Goal: Transaction & Acquisition: Purchase product/service

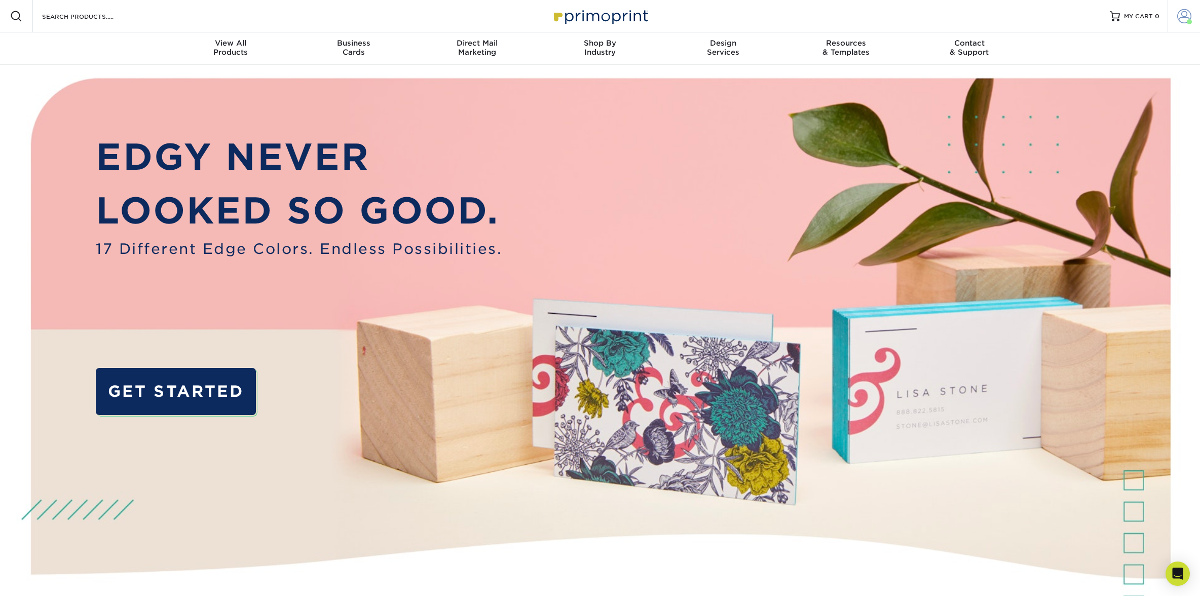
drag, startPoint x: 1167, startPoint y: 22, endPoint x: 1176, endPoint y: 21, distance: 9.2
click at [1170, 22] on div "Resources Menu Search Products Account Welcome, Lisa Primo Client Account Dashb…" at bounding box center [600, 16] width 1200 height 32
click at [1177, 20] on span at bounding box center [1184, 16] width 14 height 14
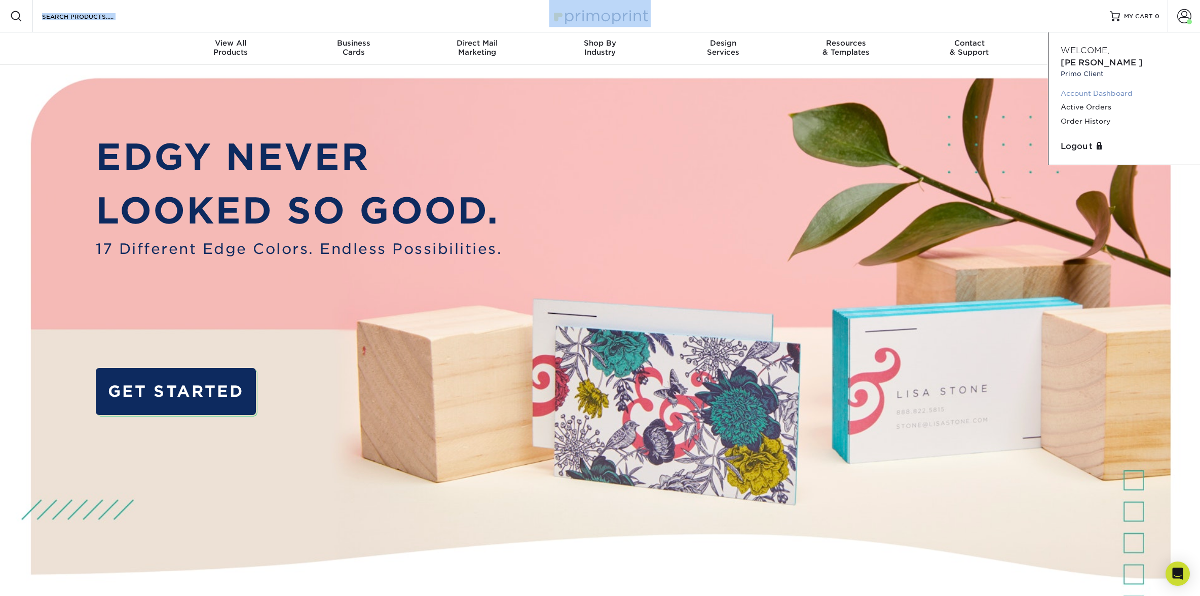
click at [1118, 87] on link "Account Dashboard" at bounding box center [1124, 94] width 127 height 14
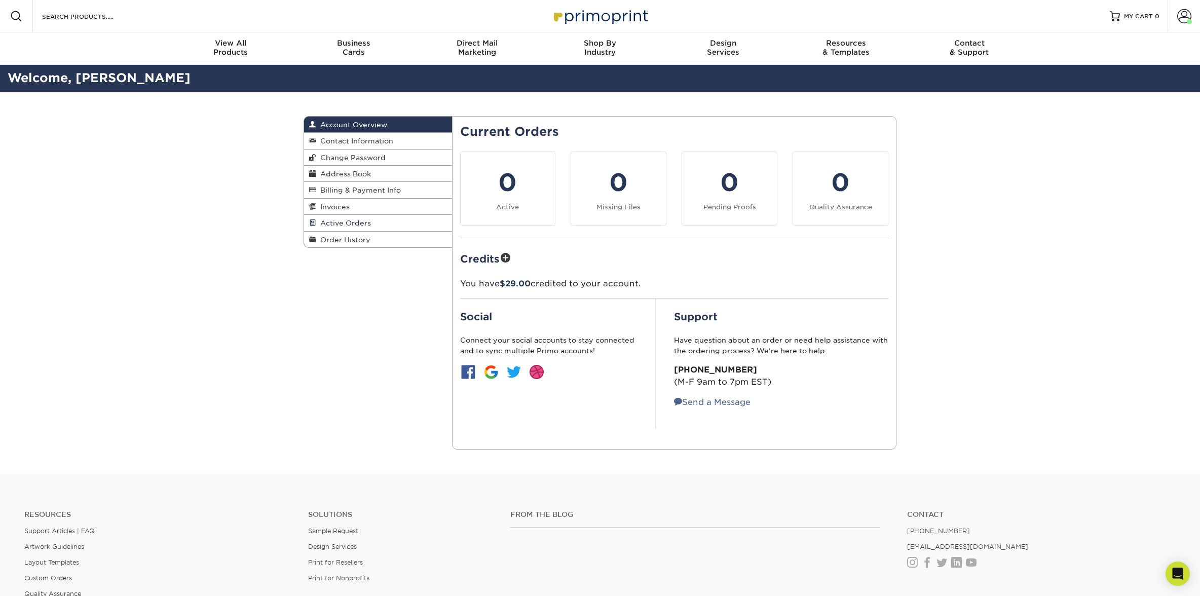
click at [336, 222] on span "Active Orders" at bounding box center [343, 223] width 55 height 8
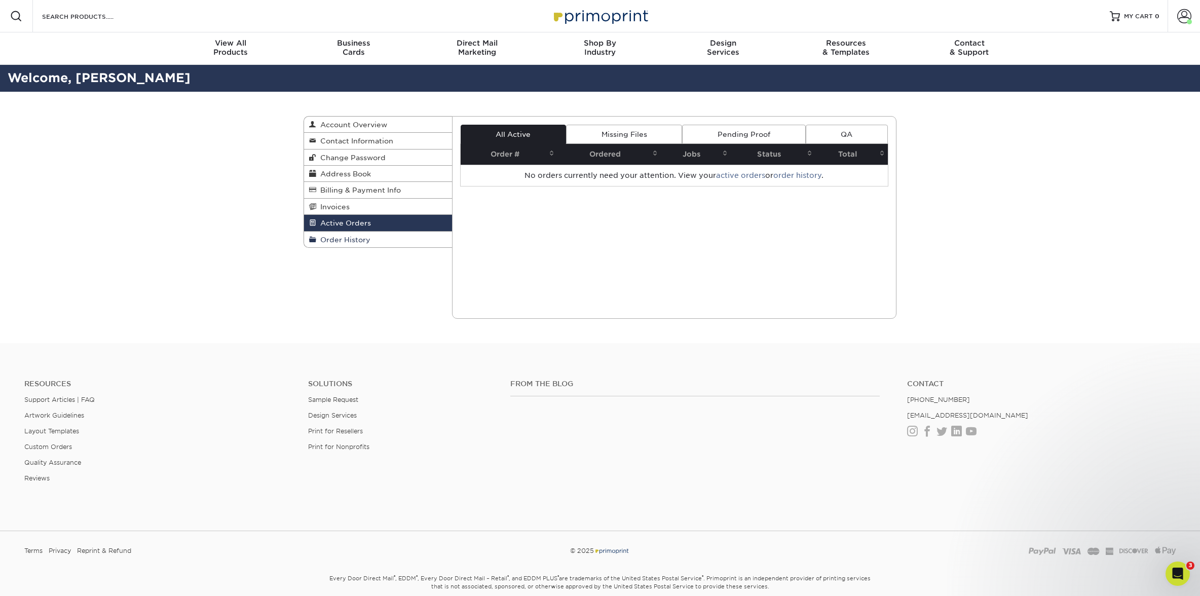
click at [348, 240] on span "Order History" at bounding box center [343, 240] width 54 height 8
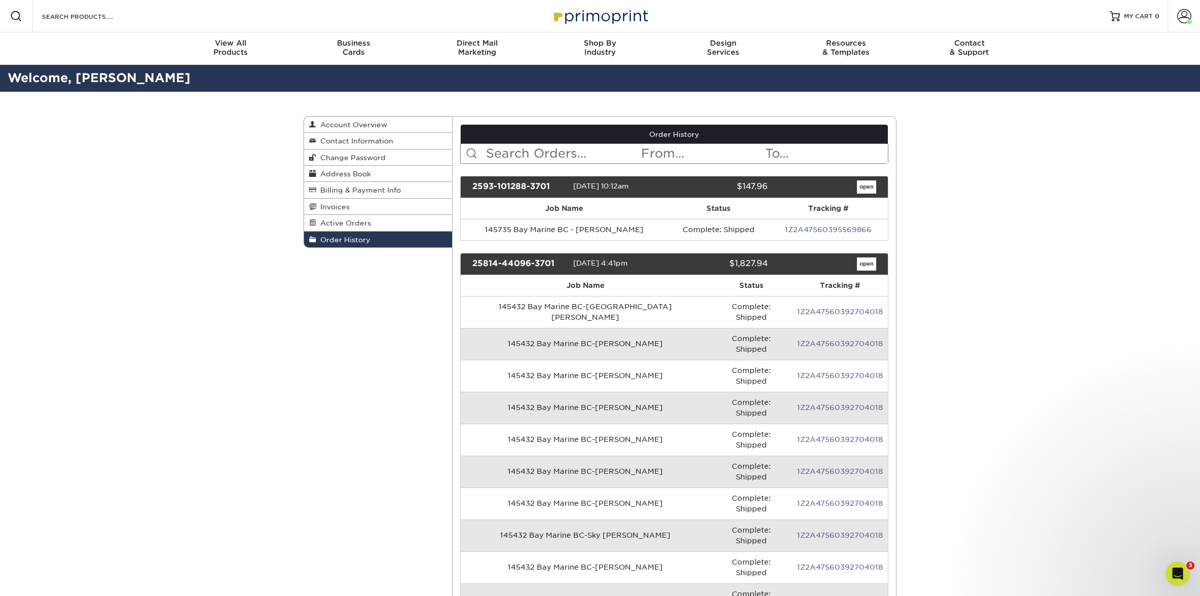
click at [515, 151] on input "text" at bounding box center [563, 153] width 156 height 19
click at [579, 230] on td "145735 Bay Marine BC - Miguel Castro" at bounding box center [564, 229] width 207 height 21
click at [871, 185] on link "open" at bounding box center [866, 186] width 19 height 13
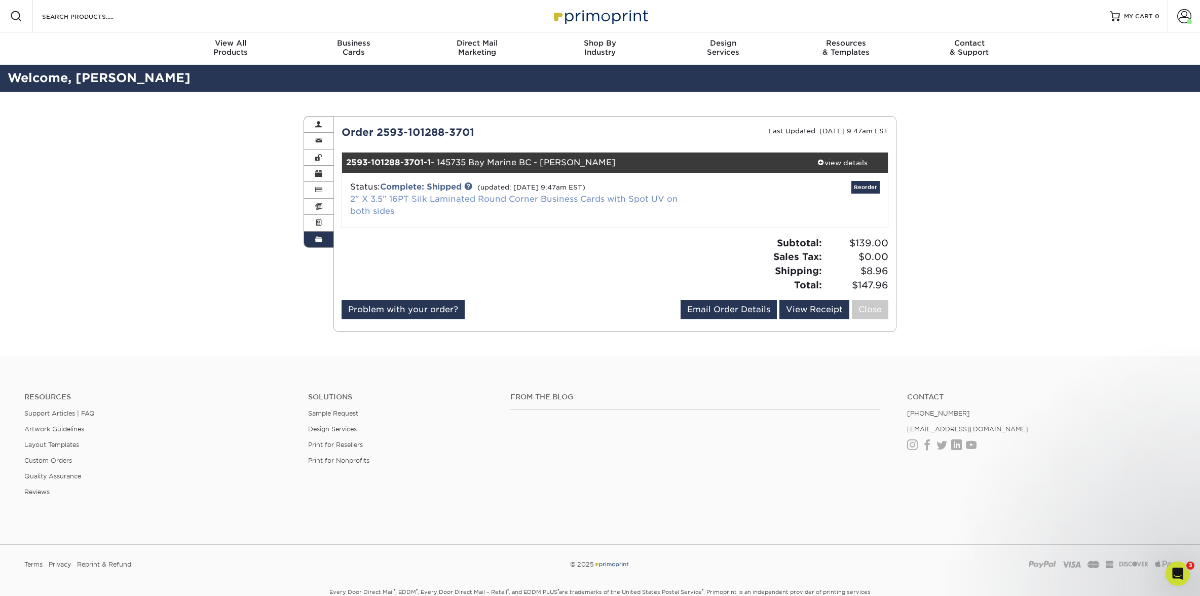
click at [442, 198] on link "2" X 3.5" 16PT Silk Laminated Round Corner Business Cards with Spot UV on both …" at bounding box center [514, 205] width 328 height 22
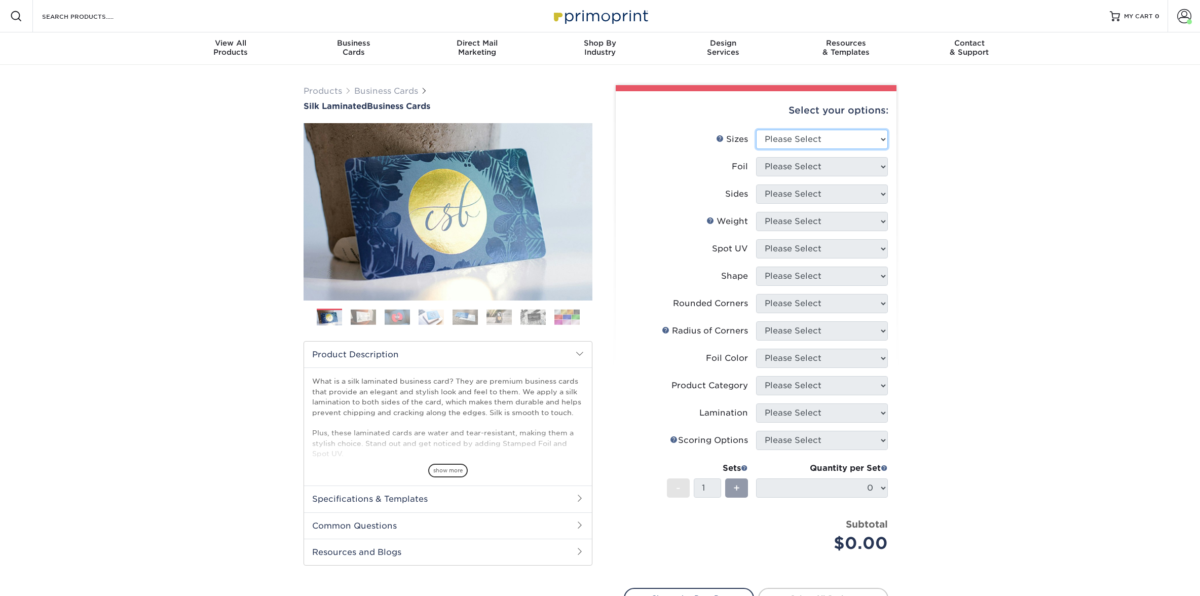
click at [799, 138] on select "Please Select 1.5" x 3.5" - Mini 1.75" x 3.5" - Mini 2" x 2" - Square 2" x 3" -…" at bounding box center [822, 139] width 132 height 19
select select "2.00x3.50"
click at [756, 130] on select "Please Select 1.5" x 3.5" - Mini 1.75" x 3.5" - Mini 2" x 2" - Square 2" x 3" -…" at bounding box center [822, 139] width 132 height 19
click at [792, 168] on select "Please Select Yes No" at bounding box center [822, 166] width 132 height 19
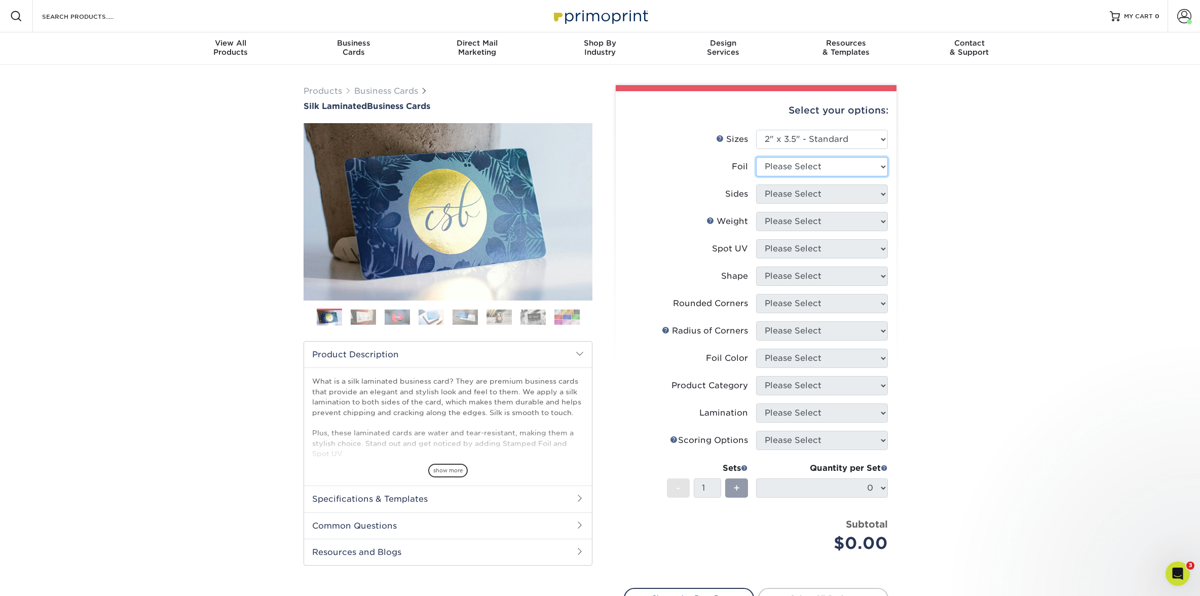
select select "0"
click at [756, 157] on select "Please Select Yes No" at bounding box center [822, 166] width 132 height 19
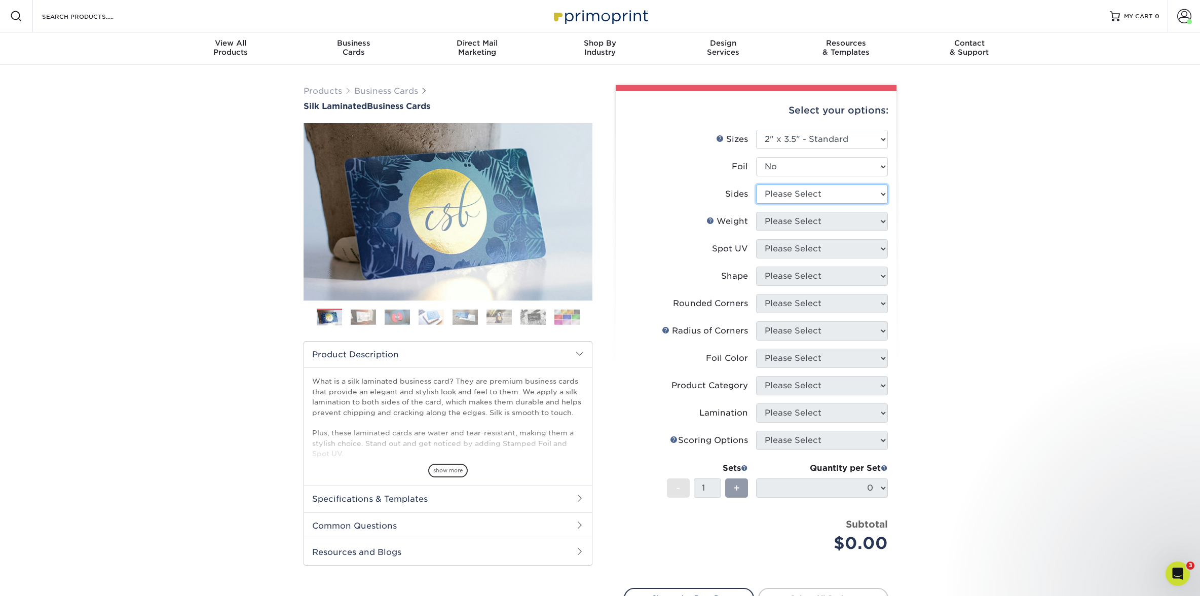
click at [786, 190] on select "Please Select Print Both Sides Print Front Only" at bounding box center [822, 193] width 132 height 19
select select "13abbda7-1d64-4f25-8bb2-c179b224825d"
click at [756, 184] on select "Please Select Print Both Sides Print Front Only" at bounding box center [822, 193] width 132 height 19
click at [771, 221] on select "Please Select 16PT" at bounding box center [822, 221] width 132 height 19
select select "16PT"
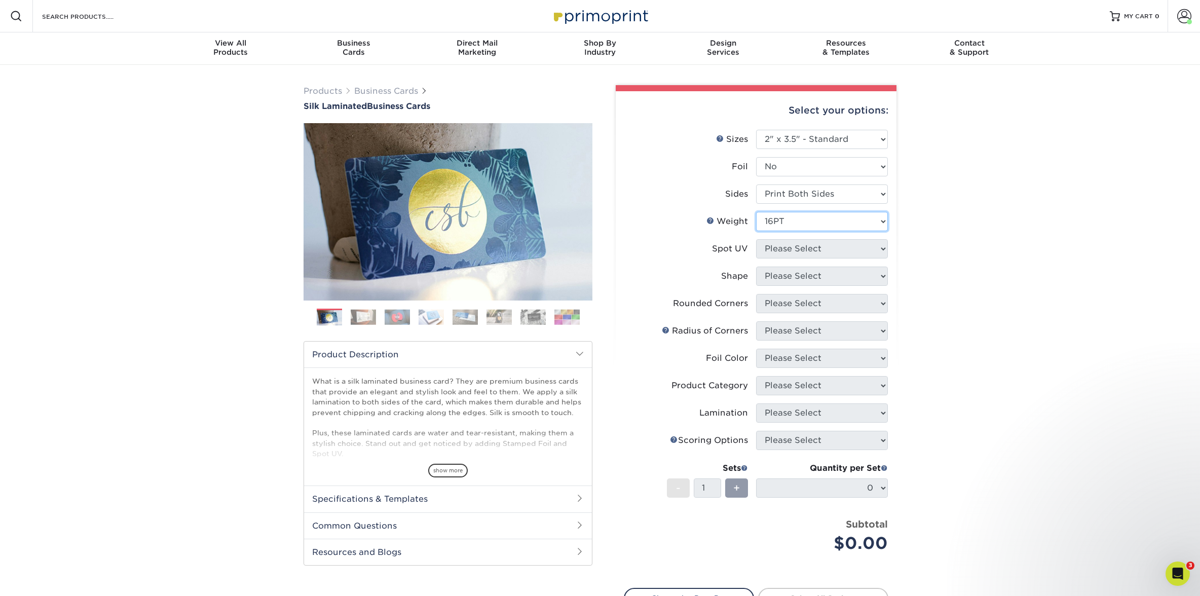
click at [756, 212] on select "Please Select 16PT" at bounding box center [822, 221] width 132 height 19
click at [771, 246] on select "Please Select No Spot UV Front and Back (Both Sides) Front Only Back Only" at bounding box center [822, 248] width 132 height 19
select select "0"
click at [756, 239] on select "Please Select No Spot UV Front and Back (Both Sides) Front Only Back Only" at bounding box center [822, 248] width 132 height 19
click at [785, 273] on select "Please Select Standard Oval" at bounding box center [822, 276] width 132 height 19
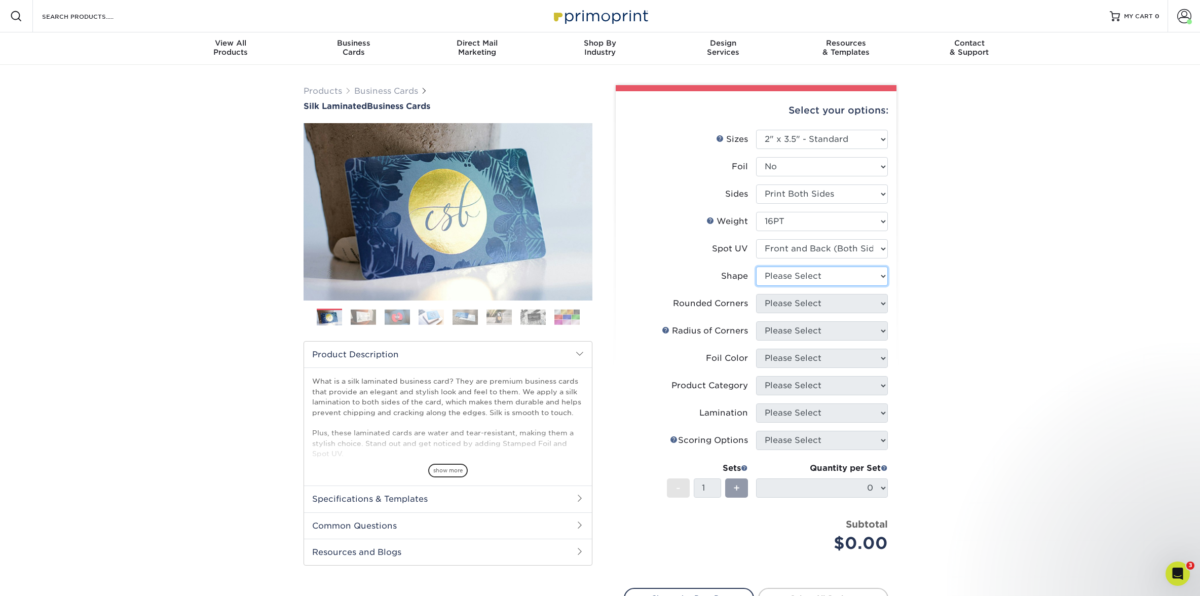
select select "standard"
click at [756, 267] on select "Please Select Standard" at bounding box center [822, 276] width 132 height 19
click at [781, 292] on li "Shape Please Select Standard" at bounding box center [756, 280] width 264 height 27
click at [780, 298] on select "Please Select Yes - Round 2 Corners Yes - Round 4 Corners No" at bounding box center [822, 303] width 132 height 19
select select "7672df9e-0e0a-464d-8e1f-920c575e4da3"
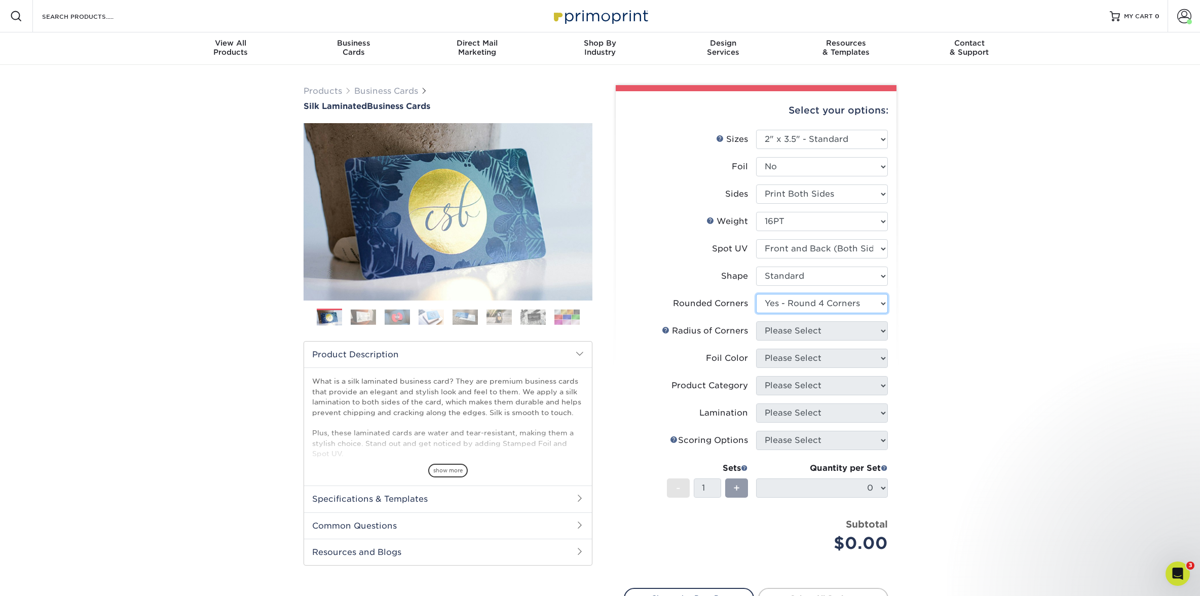
click at [756, 294] on select "Please Select Yes - Round 2 Corners Yes - Round 4 Corners No" at bounding box center [822, 303] width 132 height 19
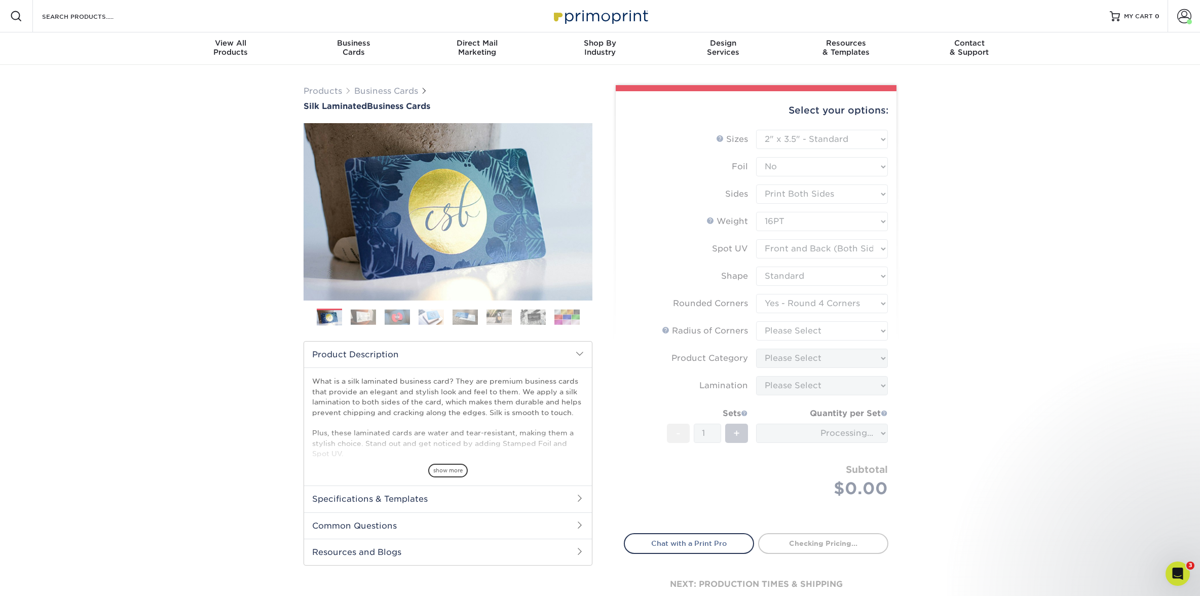
click at [777, 331] on form "Sizes Help Sizes Please Select 1.5" x 3.5" - Mini 1.75" x 3.5" - Mini 2" x 2" -…" at bounding box center [756, 326] width 265 height 392
click at [774, 331] on form "Sizes Help Sizes Please Select 1.5" x 3.5" - Mini 1.75" x 3.5" - Mini 2" x 2" -…" at bounding box center [756, 326] width 265 height 392
click at [779, 331] on form "Sizes Help Sizes Please Select 1.5" x 3.5" - Mini 1.75" x 3.5" - Mini 2" x 2" -…" at bounding box center [756, 326] width 265 height 392
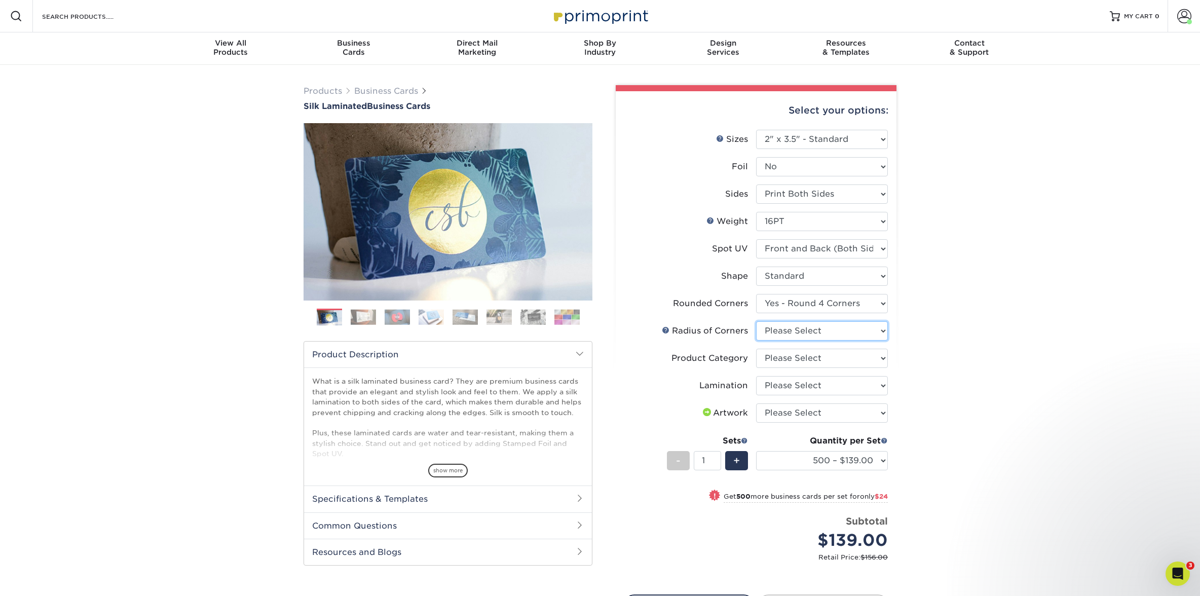
click at [778, 331] on select "Please Select Rounded 1/8" Rounded 1/4"" at bounding box center [822, 330] width 132 height 19
select select "589680c7-ee9a-431b-9d12-d7aeb1386a97"
click at [756, 321] on select "Please Select Rounded 1/8" Rounded 1/4"" at bounding box center [822, 330] width 132 height 19
click at [785, 354] on select "Please Select Business Cards" at bounding box center [822, 358] width 132 height 19
select select "3b5148f1-0588-4f88-a218-97bcfdce65c1"
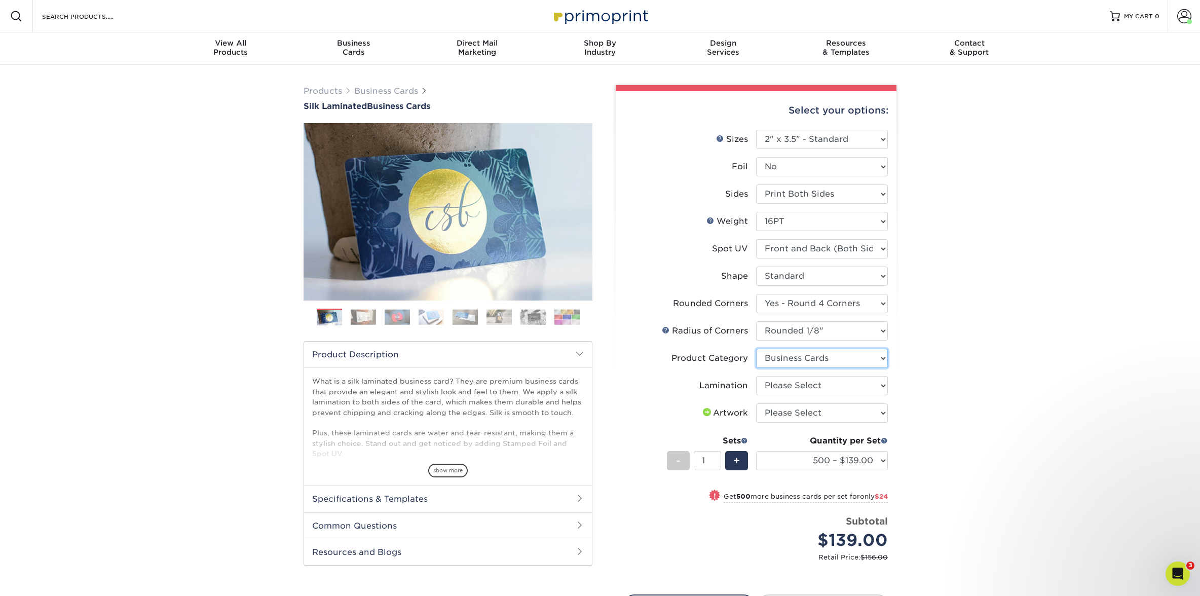
click at [756, 349] on select "Please Select Business Cards" at bounding box center [822, 358] width 132 height 19
click at [802, 382] on select "Please Select Silk" at bounding box center [822, 385] width 132 height 19
select select "ccacb42f-45f7-42d3-bbd3-7c8421cf37f0"
click at [756, 376] on select "Please Select Silk" at bounding box center [822, 385] width 132 height 19
click at [791, 405] on select "Please Select I will upload files I need a design - $100" at bounding box center [822, 412] width 132 height 19
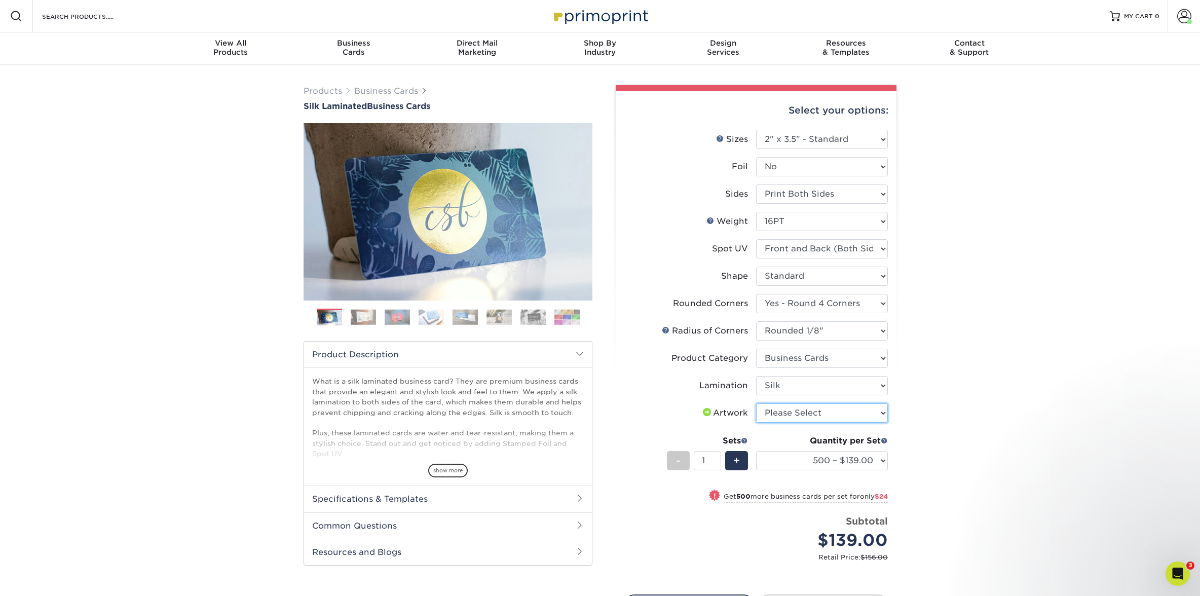
select select "upload"
click at [756, 403] on select "Please Select I will upload files I need a design - $100" at bounding box center [822, 412] width 132 height 19
click at [748, 458] on li "Sets - 1 + Quantity per Set 500 – $139.00 1000 – $163.00 2500 – $397.00 5000 – …" at bounding box center [756, 460] width 264 height 59
drag, startPoint x: 745, startPoint y: 458, endPoint x: 749, endPoint y: 461, distance: 5.2
click at [745, 458] on div "+" at bounding box center [736, 460] width 23 height 19
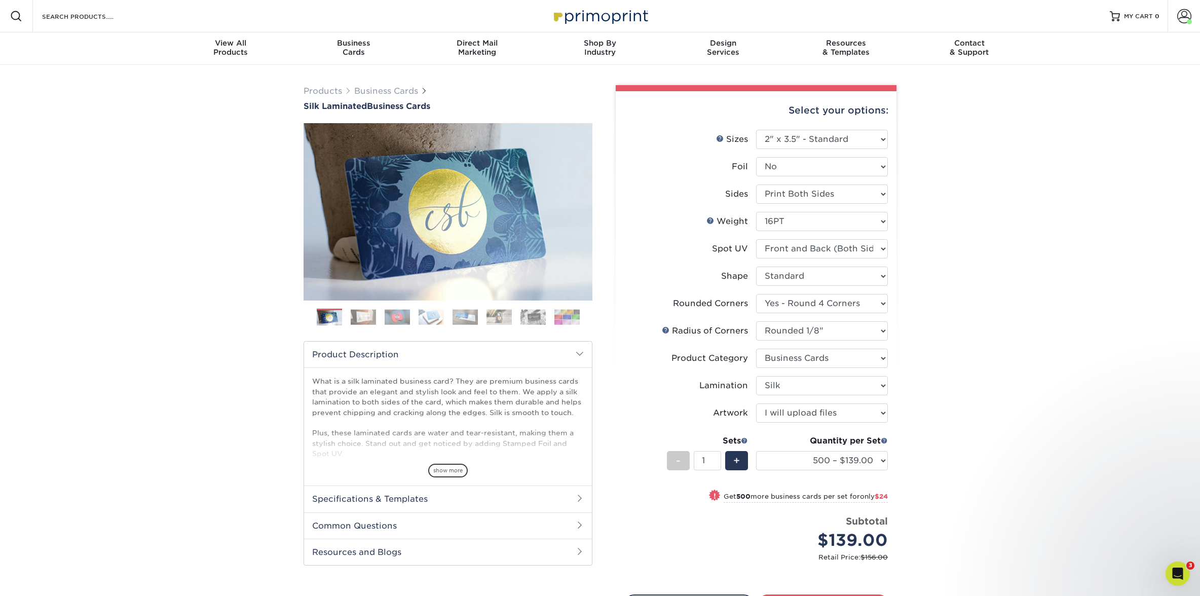
type input "2"
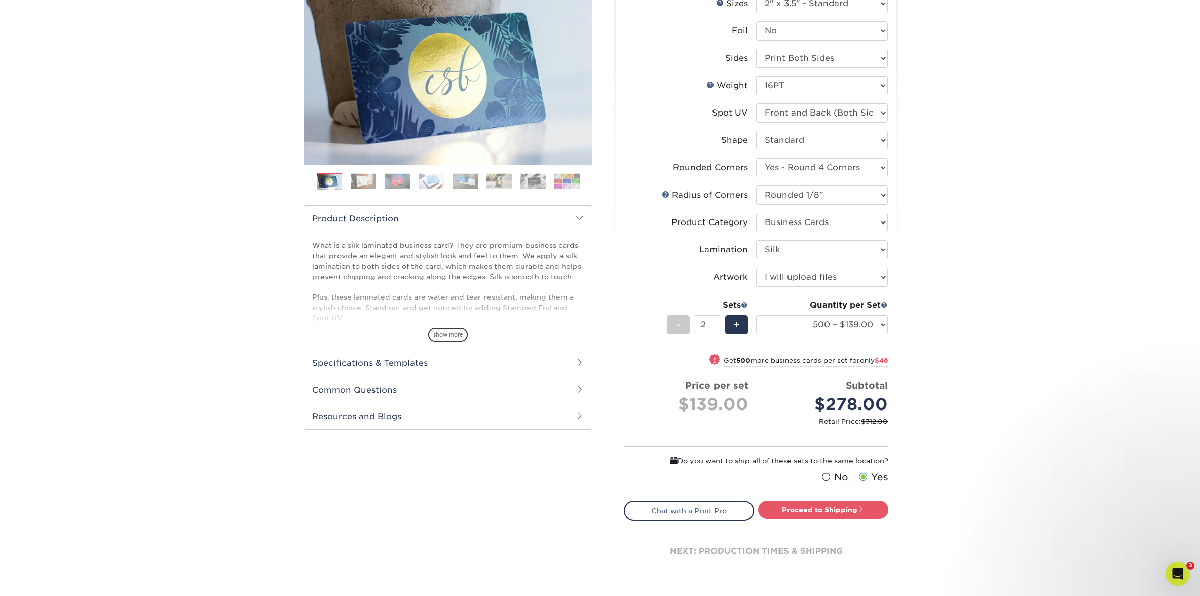
scroll to position [136, 0]
click at [797, 506] on link "Proceed to Shipping" at bounding box center [823, 509] width 130 height 18
type input "Set 1"
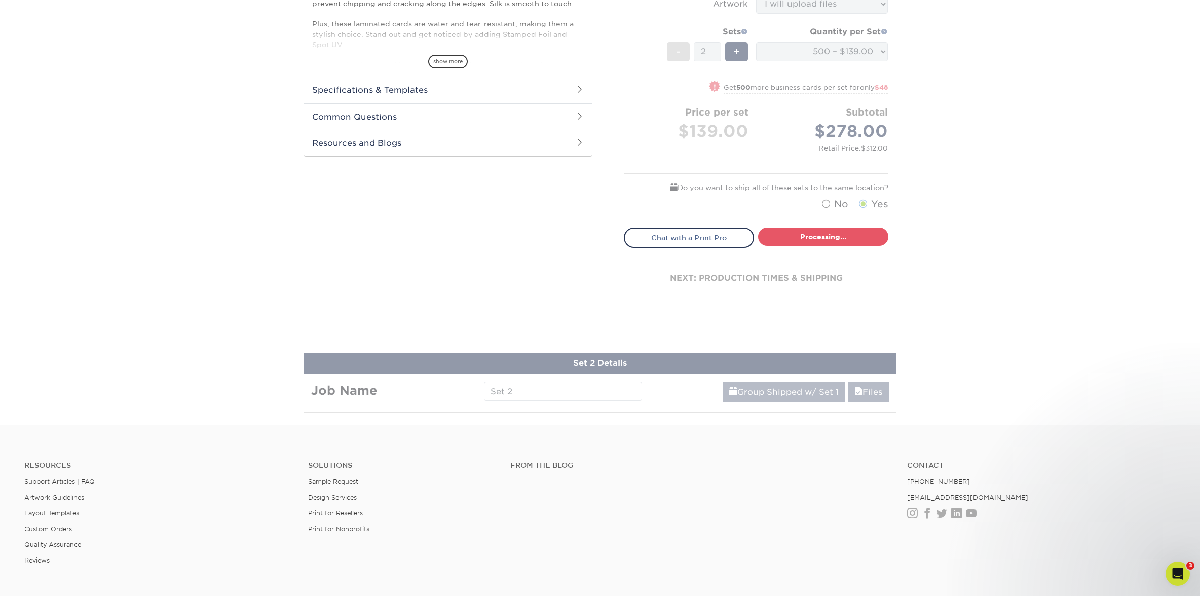
select select "24b86a38-505b-4ae3-9429-29aefd3b6f92"
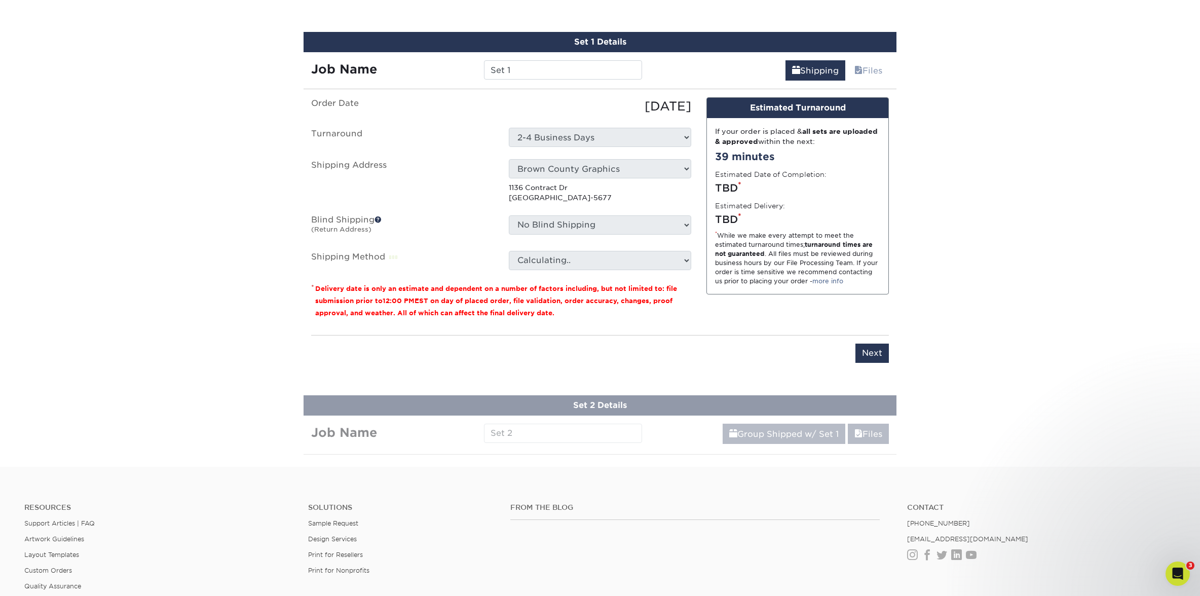
scroll to position [663, 0]
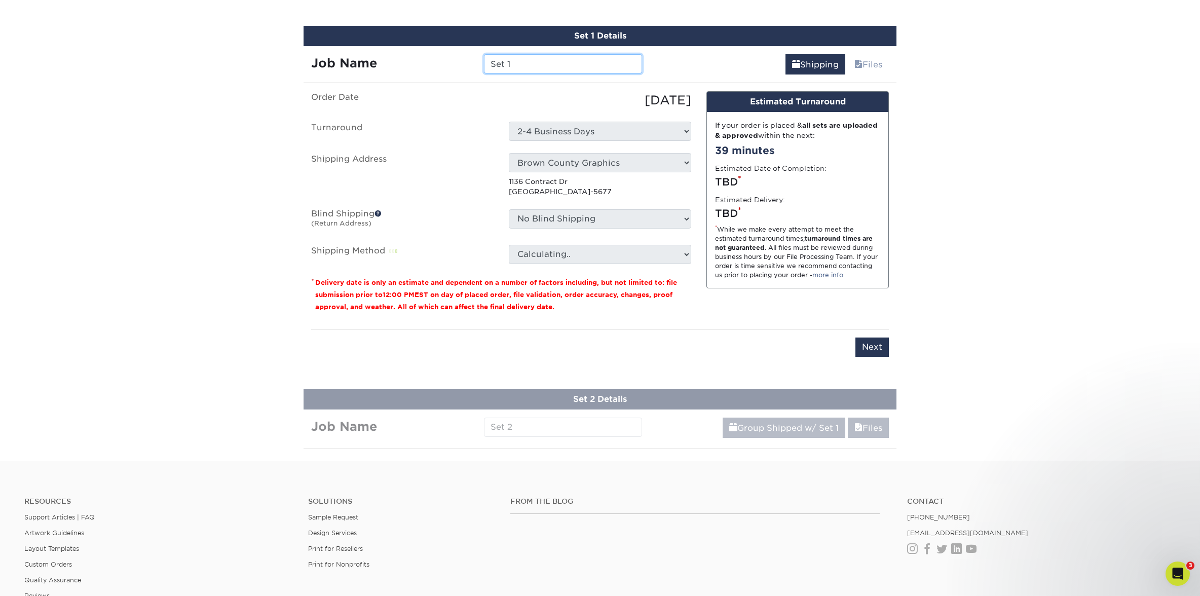
click at [551, 68] on input "Set 1" at bounding box center [563, 63] width 158 height 19
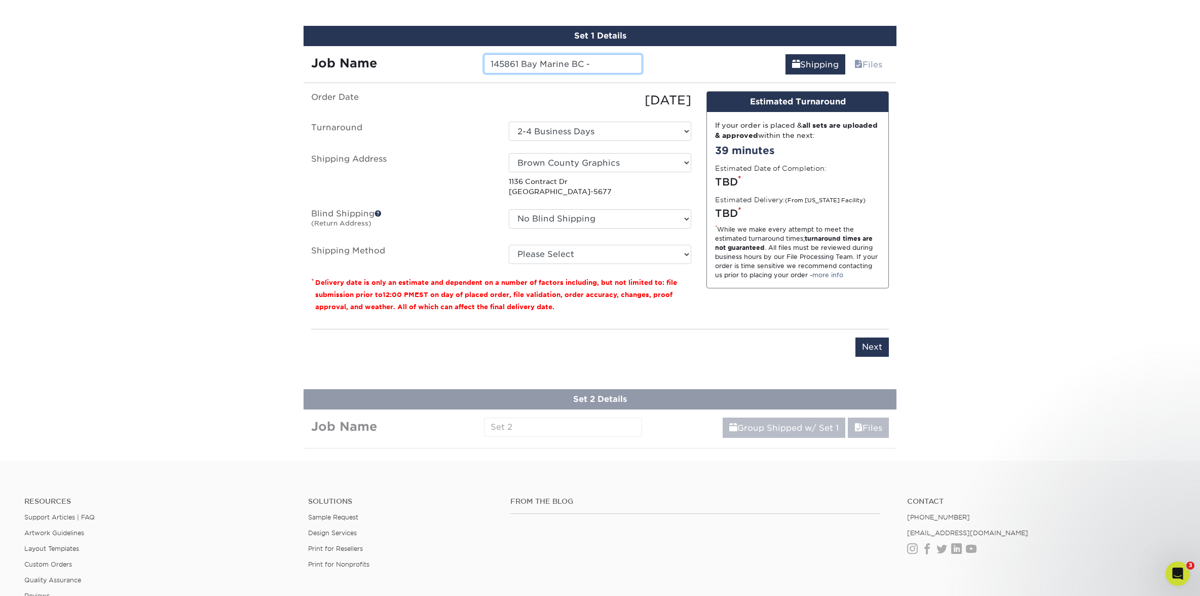
click at [609, 63] on input "145861 Bay Marine BC -" at bounding box center [563, 63] width 158 height 19
type input "145861 Bay Marine BC - Adam Lamb"
click at [591, 127] on select "Select One 2-4 Business Days" at bounding box center [600, 131] width 182 height 19
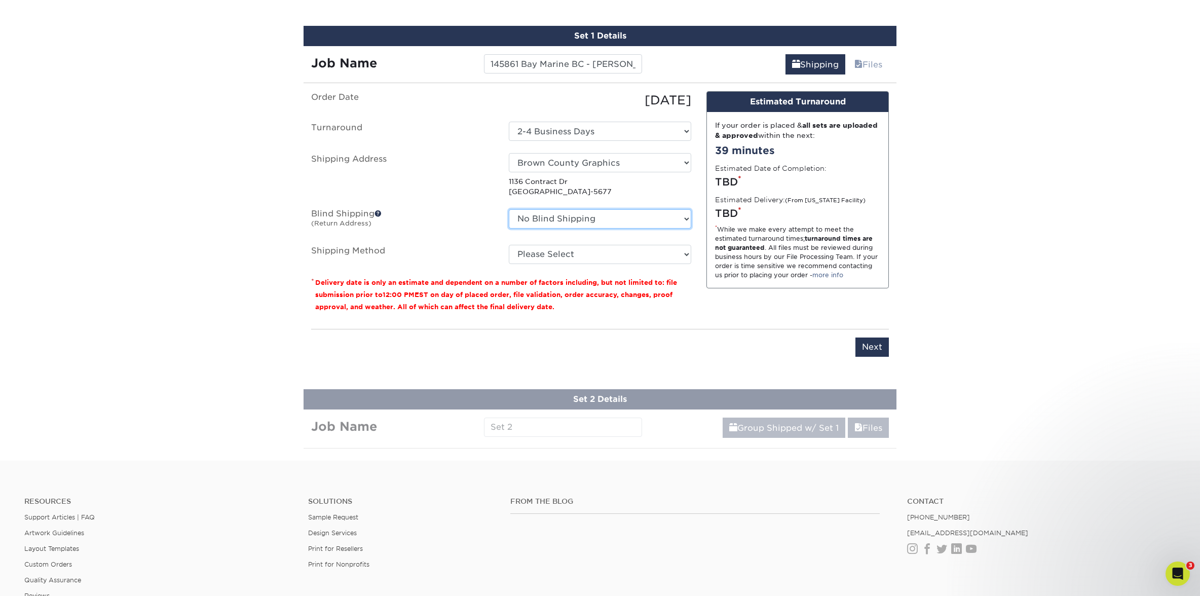
click at [567, 217] on select "No Blind Shipping Aved Trader Bay Marine MI-Derek Thompson Bay Marine of Chicag…" at bounding box center [600, 218] width 182 height 19
click at [598, 259] on select "Please Select Ground Shipping (+$14.96) 3 Day Shipping Service (+$15.34) 2 Day …" at bounding box center [600, 254] width 182 height 19
select select "03"
click at [509, 245] on select "Please Select Ground Shipping (+$14.96) 3 Day Shipping Service (+$15.34) 2 Day …" at bounding box center [600, 254] width 182 height 19
click at [867, 342] on input "Next" at bounding box center [872, 347] width 33 height 19
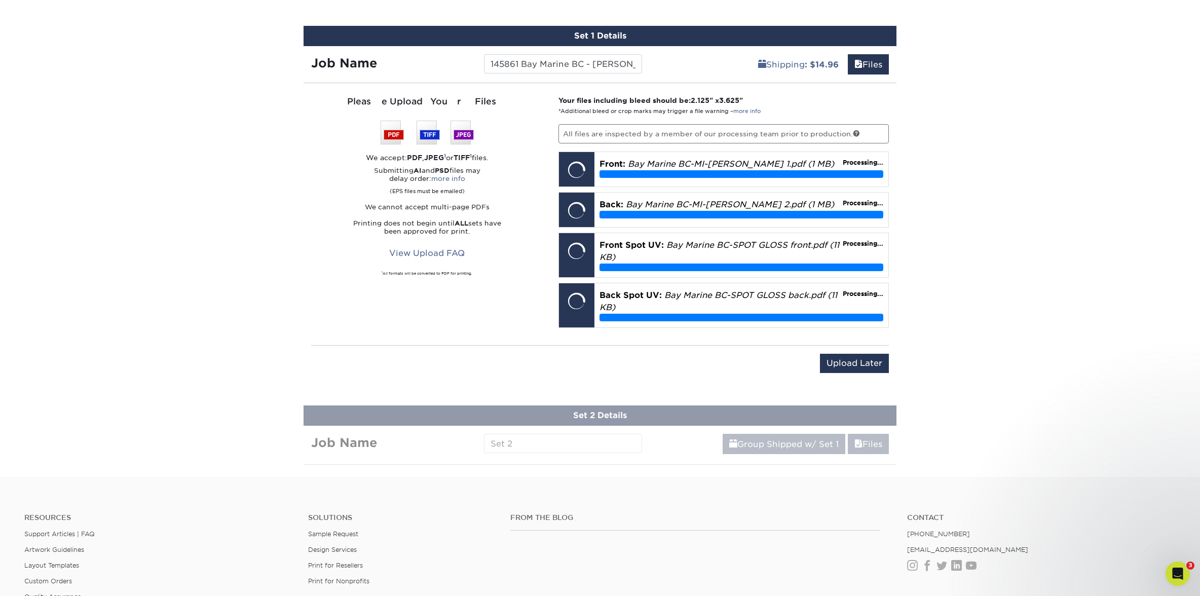
drag, startPoint x: 1057, startPoint y: 302, endPoint x: 1064, endPoint y: 309, distance: 10.4
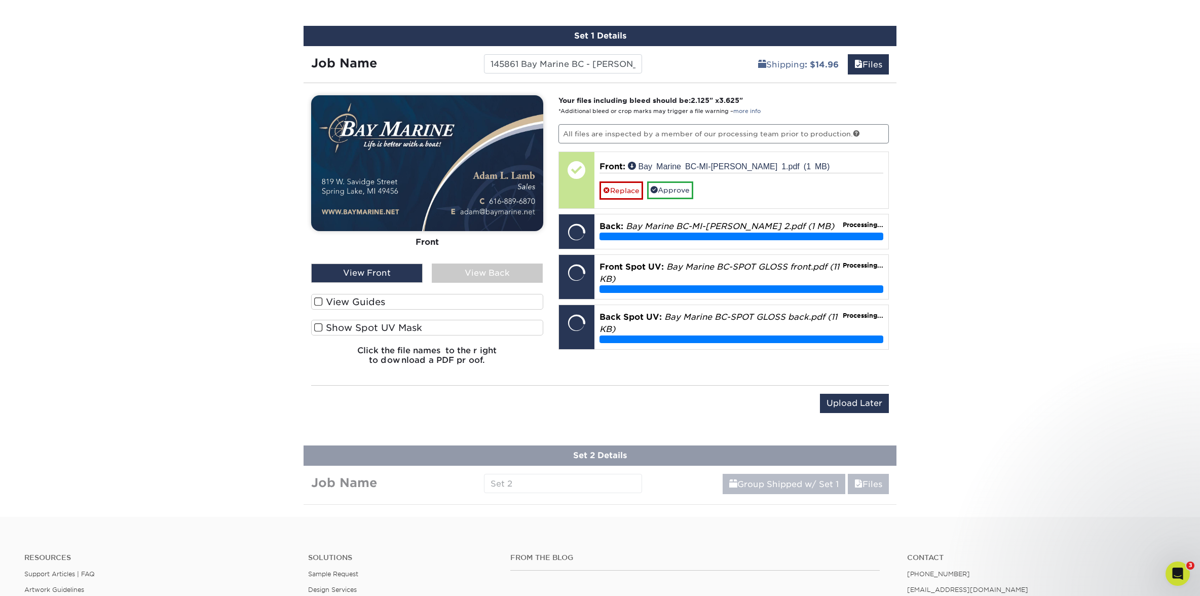
drag, startPoint x: 354, startPoint y: 302, endPoint x: 358, endPoint y: 333, distance: 31.3
click at [353, 303] on label "View Guides" at bounding box center [427, 302] width 232 height 16
click at [0, 0] on input "View Guides" at bounding box center [0, 0] width 0 height 0
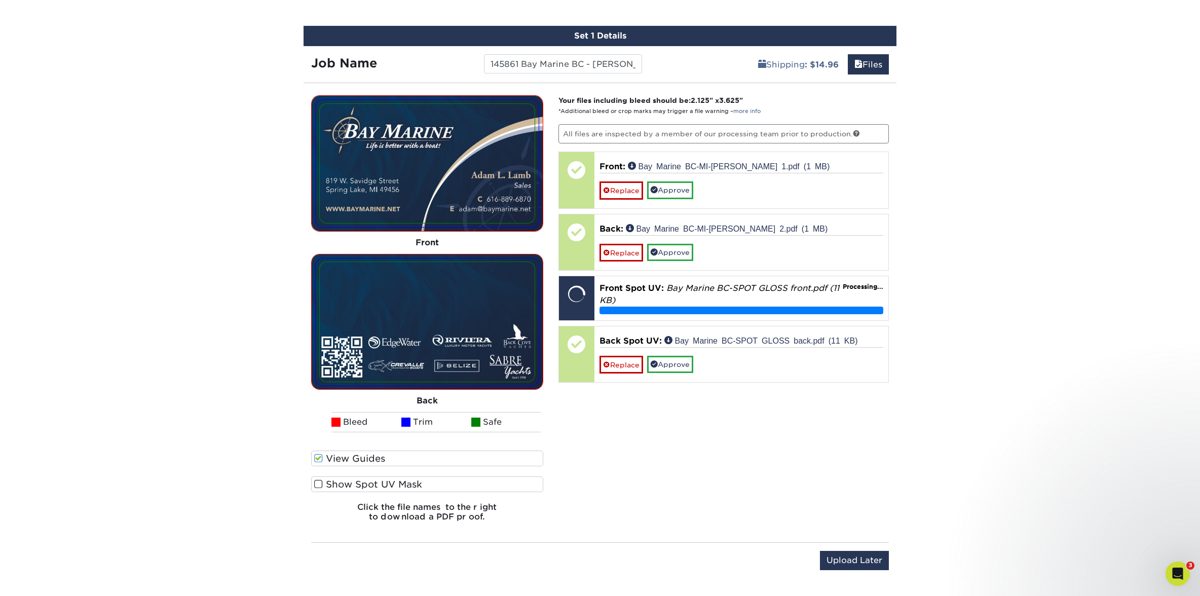
click at [370, 481] on label "Show Spot UV Mask" at bounding box center [427, 484] width 232 height 16
click at [0, 0] on input "Show Spot UV Mask" at bounding box center [0, 0] width 0 height 0
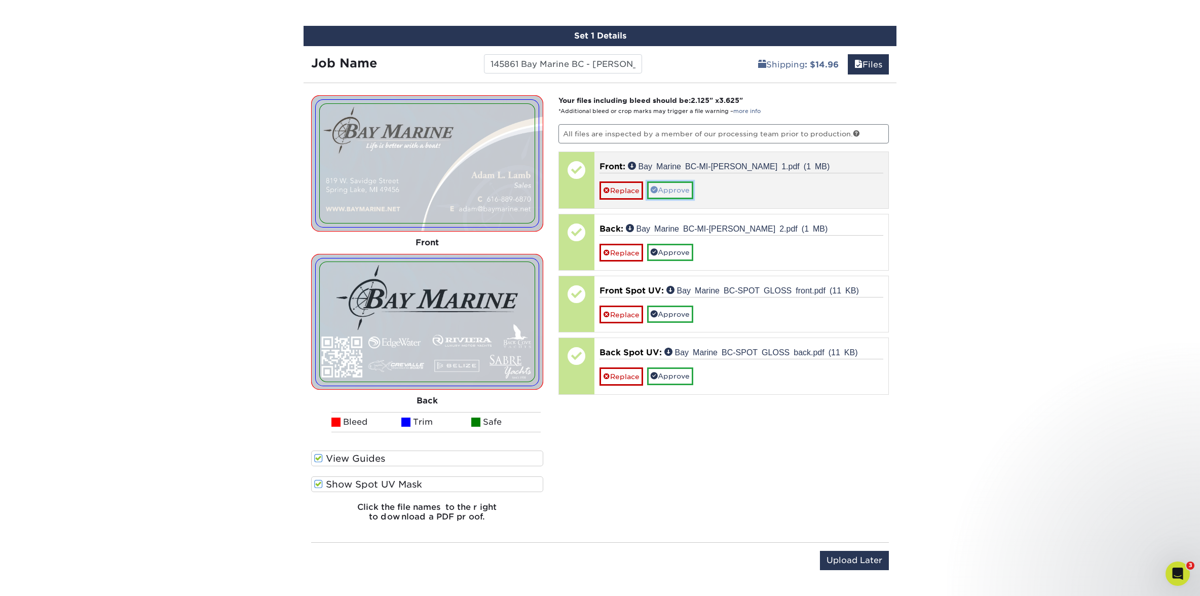
click at [687, 190] on link "Approve" at bounding box center [670, 189] width 46 height 17
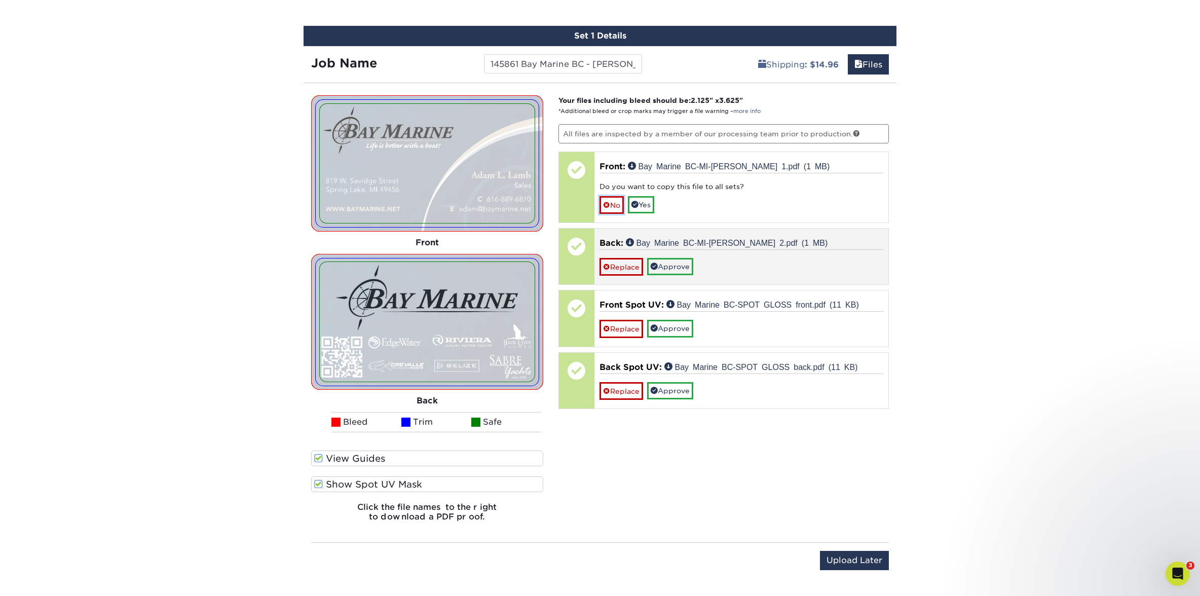
drag, startPoint x: 616, startPoint y: 204, endPoint x: 650, endPoint y: 222, distance: 37.9
click at [616, 204] on link "No" at bounding box center [612, 205] width 24 height 18
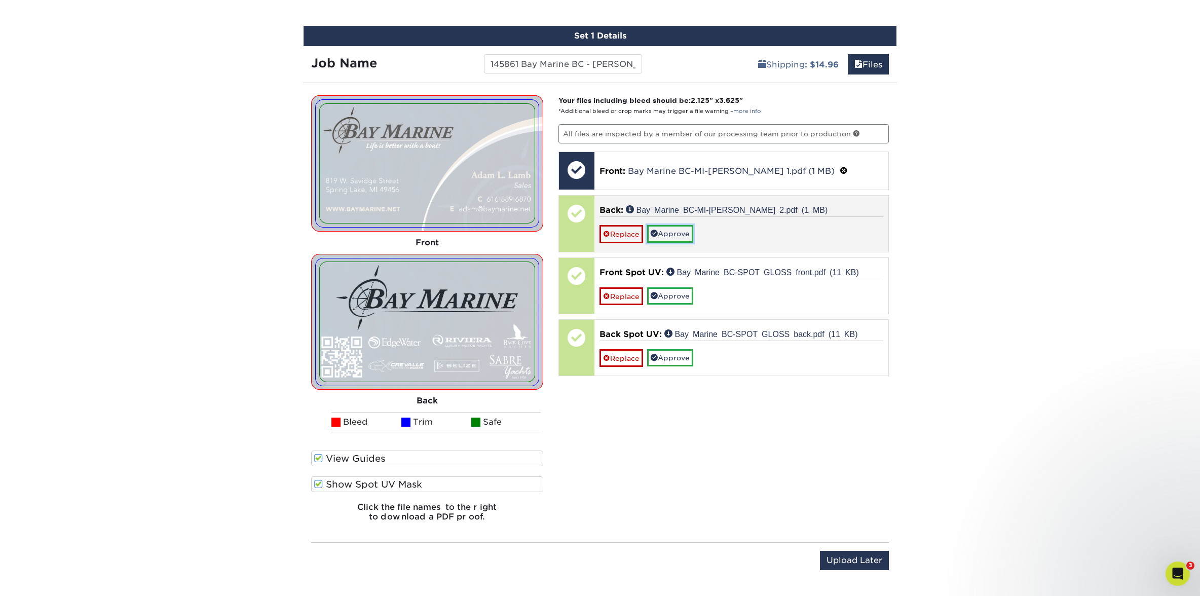
drag, startPoint x: 661, startPoint y: 229, endPoint x: 632, endPoint y: 247, distance: 34.9
click at [661, 229] on link "Approve" at bounding box center [670, 233] width 46 height 17
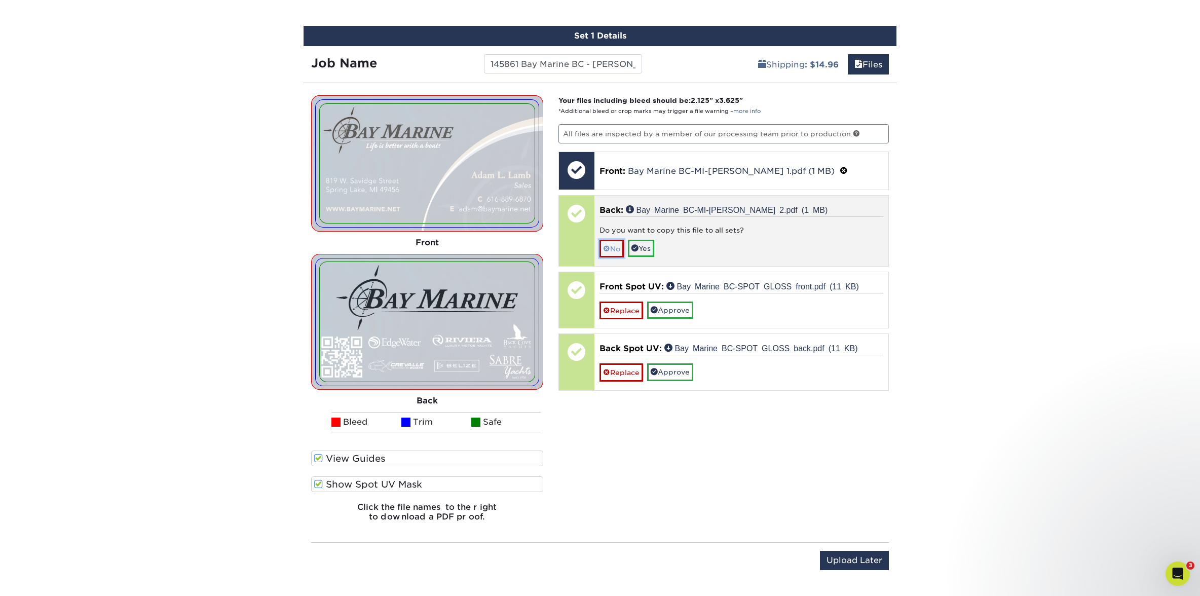
click at [607, 249] on span at bounding box center [606, 249] width 7 height 8
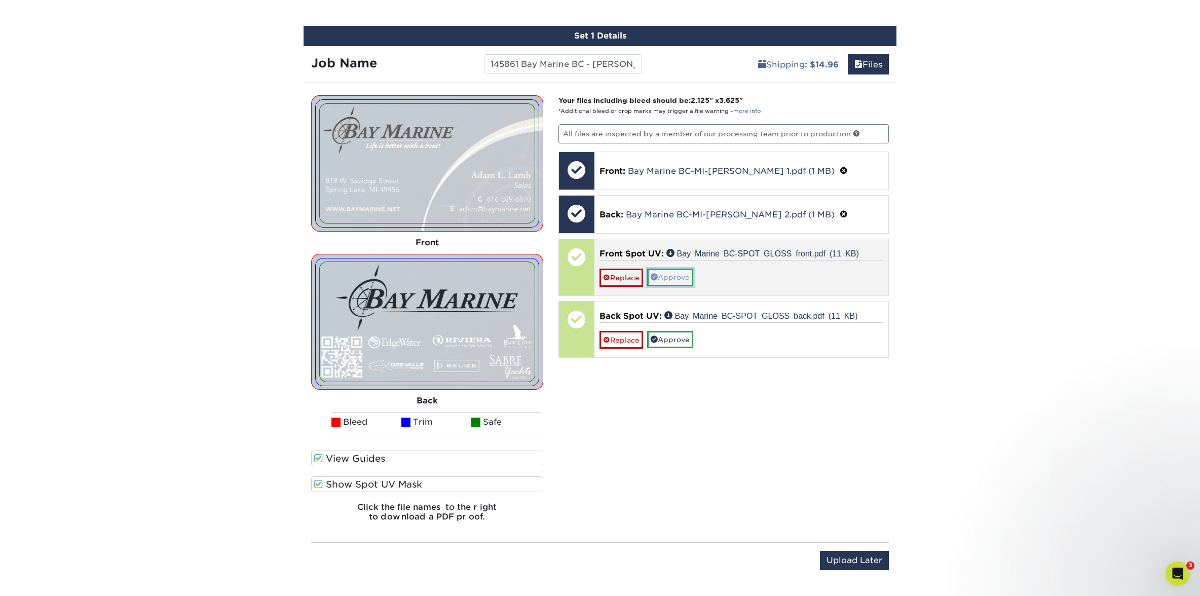
click at [675, 277] on link "Approve" at bounding box center [670, 277] width 46 height 17
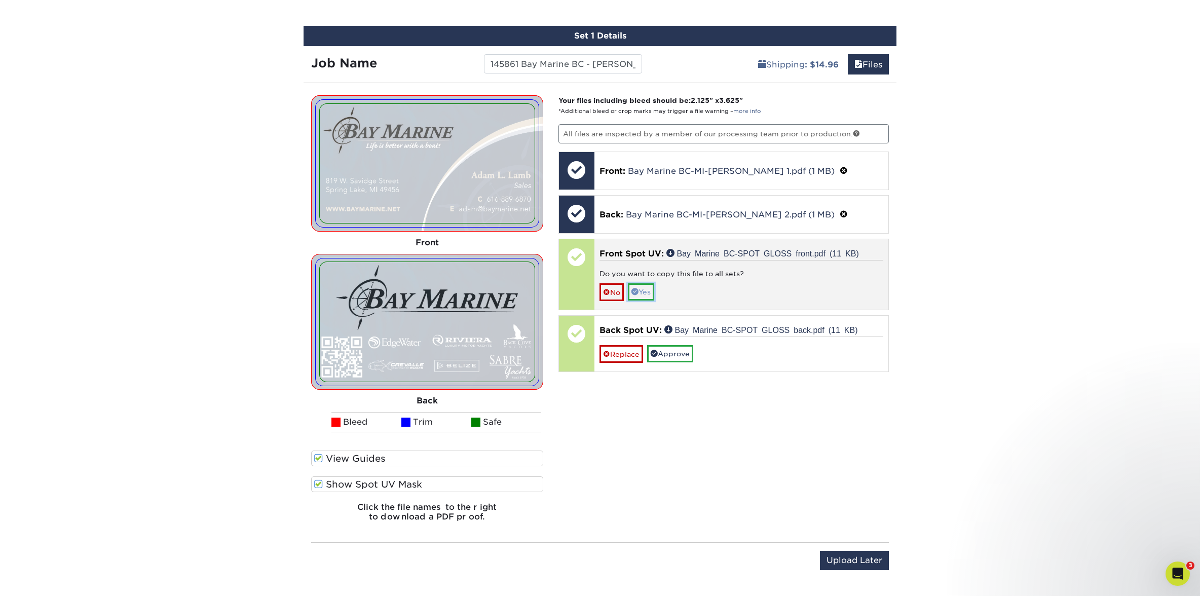
click at [644, 290] on link "Yes" at bounding box center [641, 291] width 26 height 17
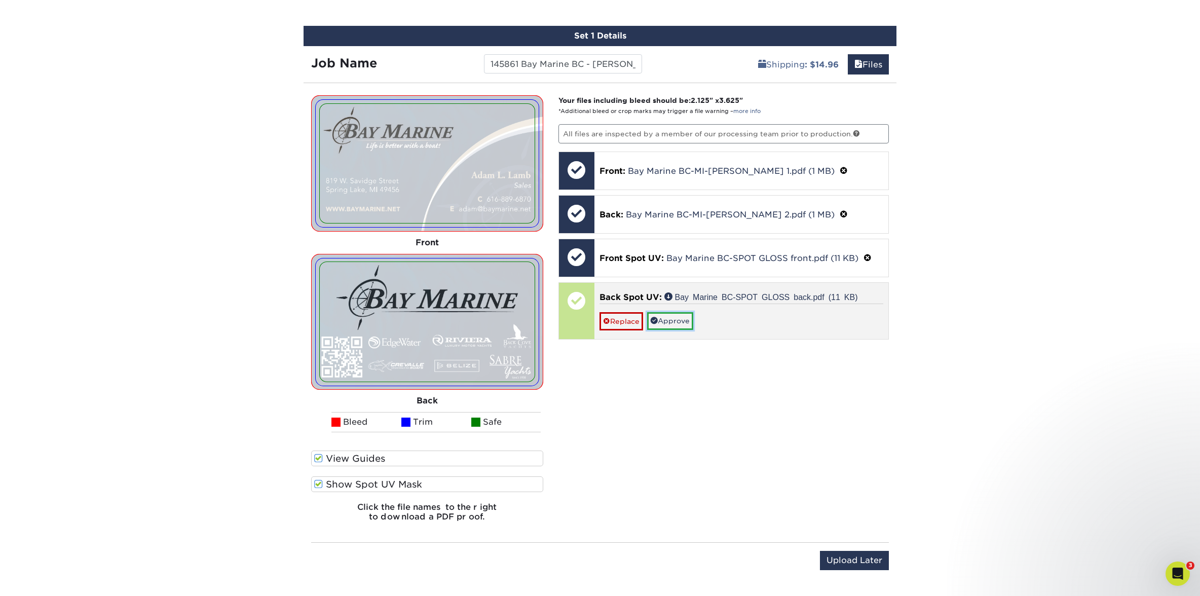
drag, startPoint x: 664, startPoint y: 320, endPoint x: 642, endPoint y: 328, distance: 23.6
click at [664, 320] on link "Approve" at bounding box center [670, 320] width 46 height 17
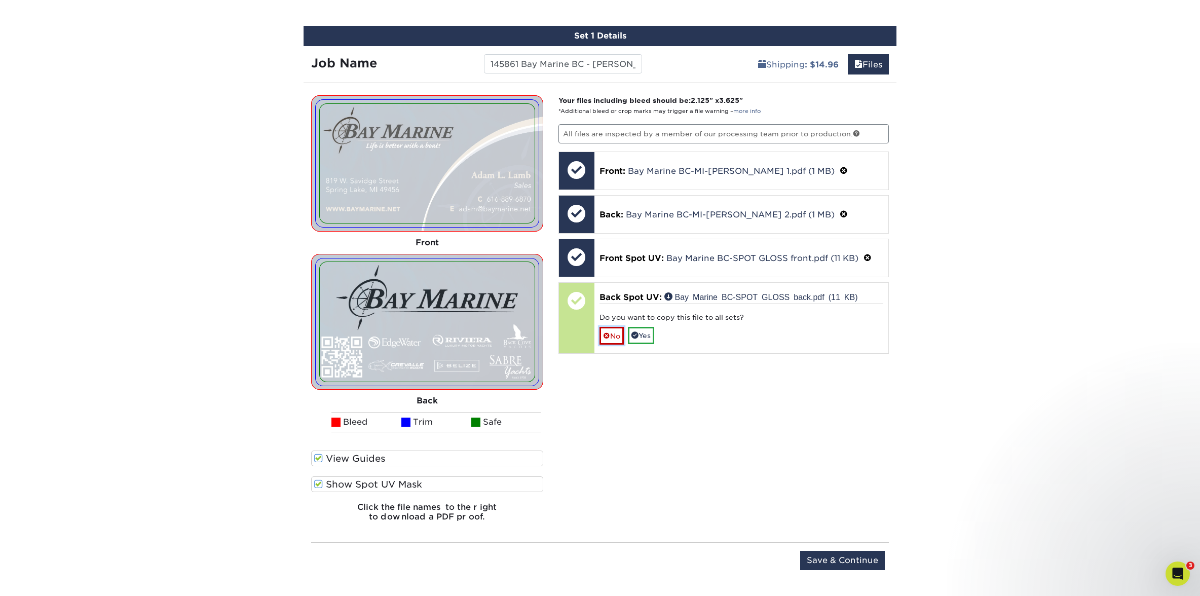
click at [619, 336] on link "No" at bounding box center [612, 336] width 24 height 18
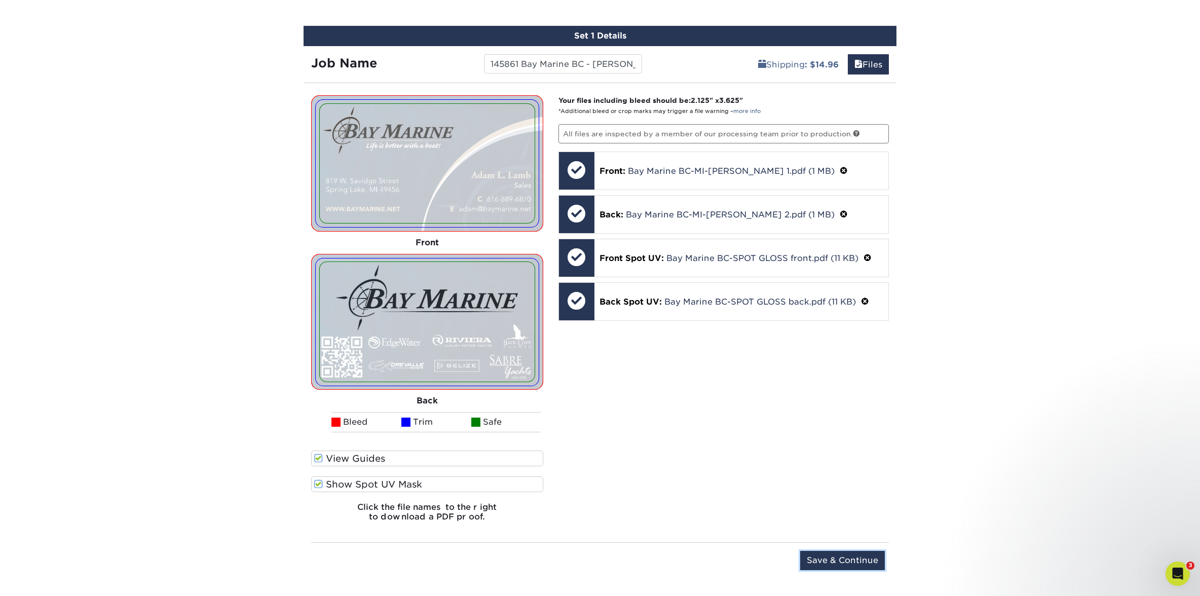
click at [839, 566] on input "Save & Continue" at bounding box center [842, 560] width 85 height 19
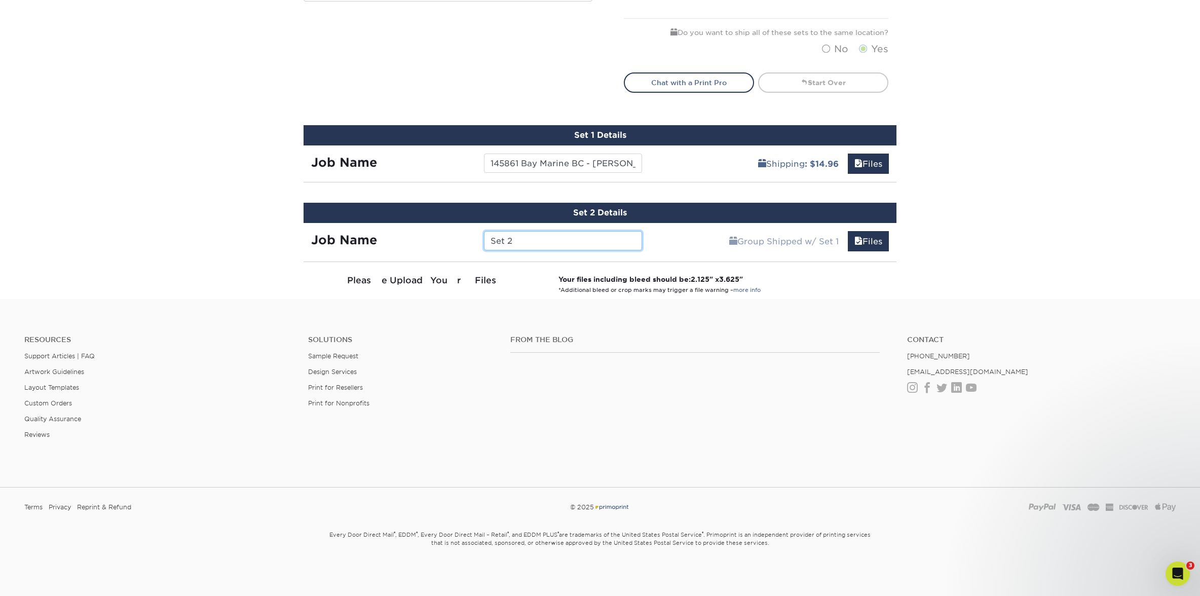
scroll to position [663, 0]
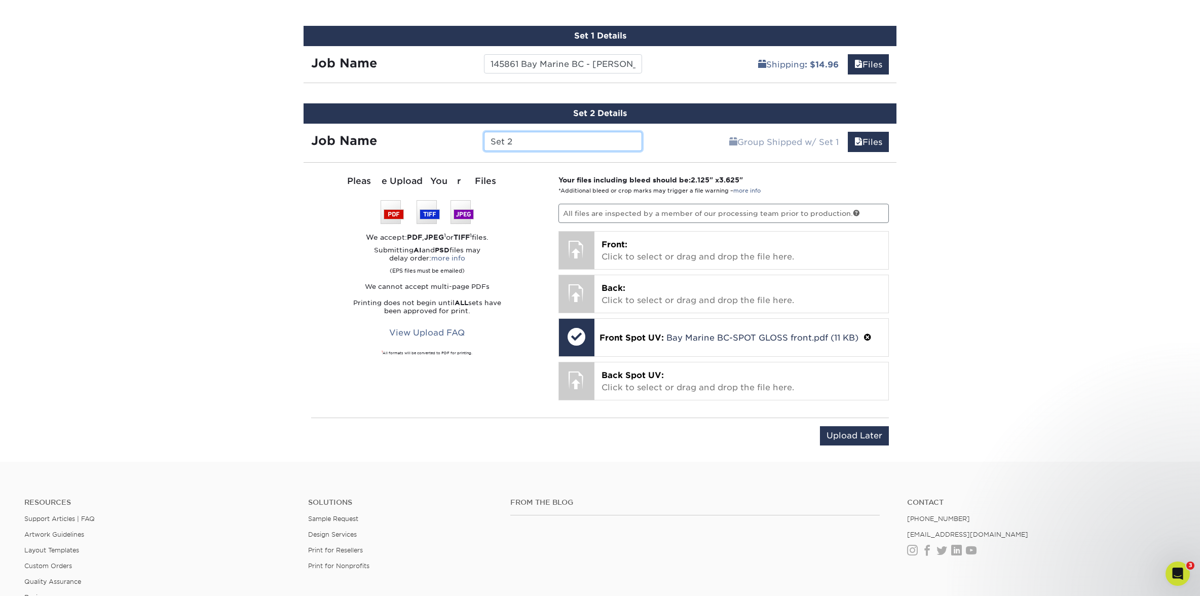
paste input "145861 Bay Marine BC -"
type input "145861 Bay Marine BC - Rob Tess"
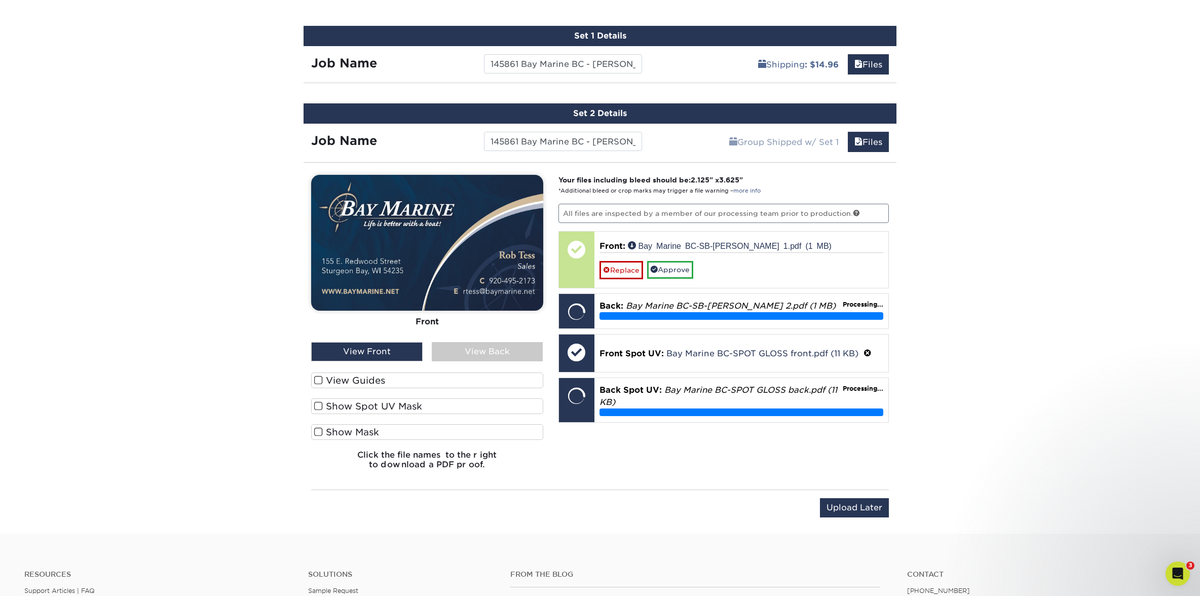
click at [365, 383] on label "View Guides" at bounding box center [427, 381] width 232 height 16
click at [0, 0] on input "View Guides" at bounding box center [0, 0] width 0 height 0
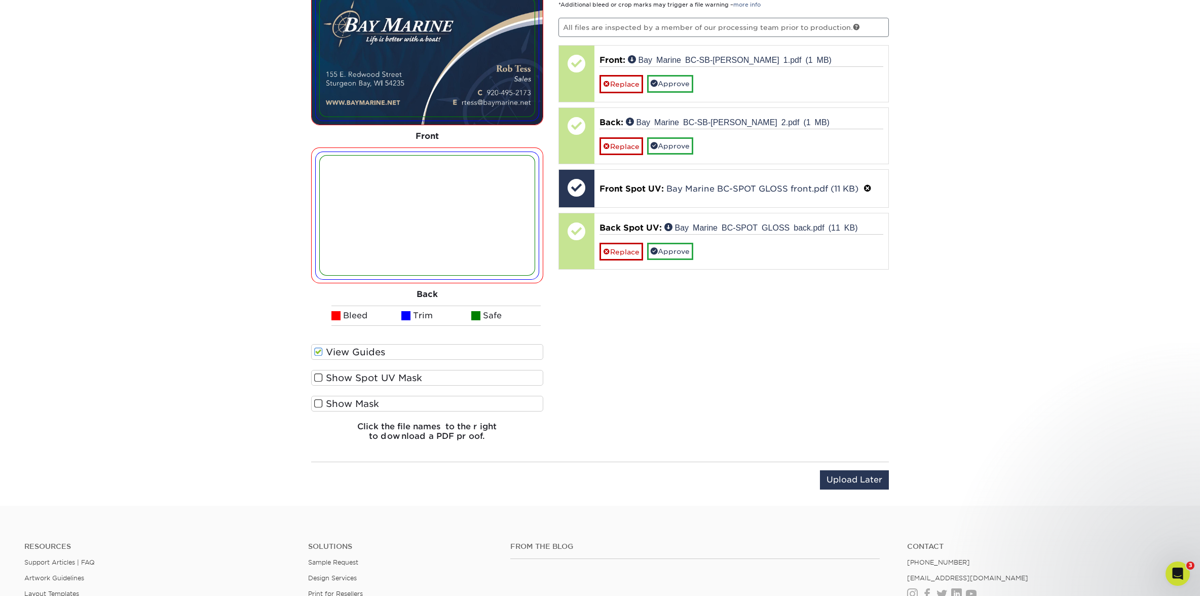
scroll to position [858, 0]
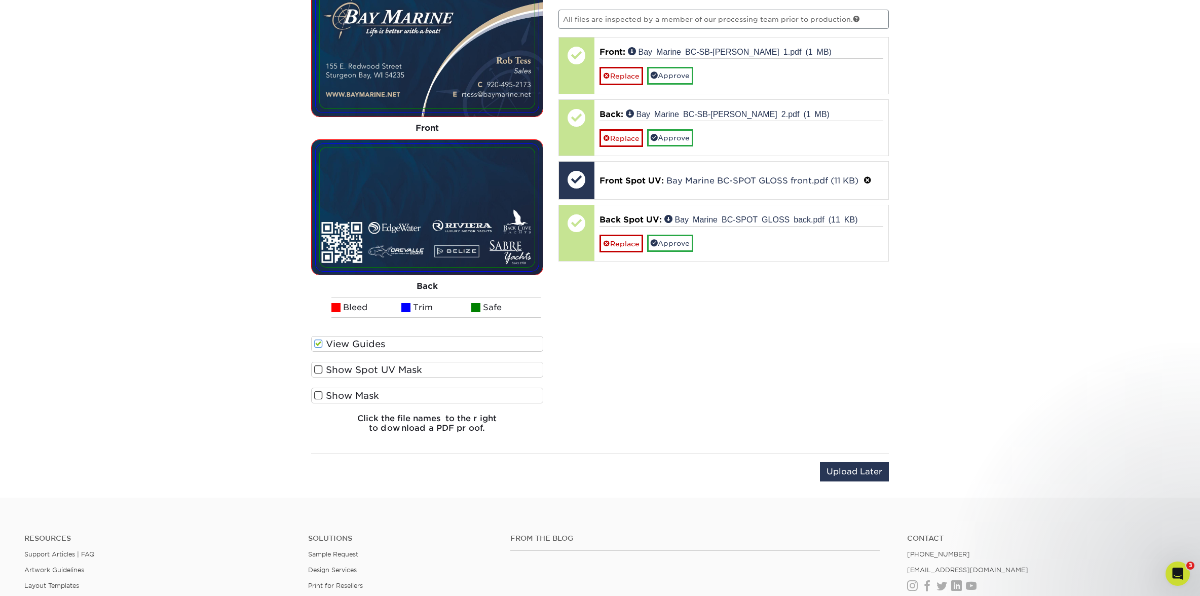
click at [385, 370] on label "Show Spot UV Mask" at bounding box center [427, 370] width 232 height 16
click at [0, 0] on input "Show Spot UV Mask" at bounding box center [0, 0] width 0 height 0
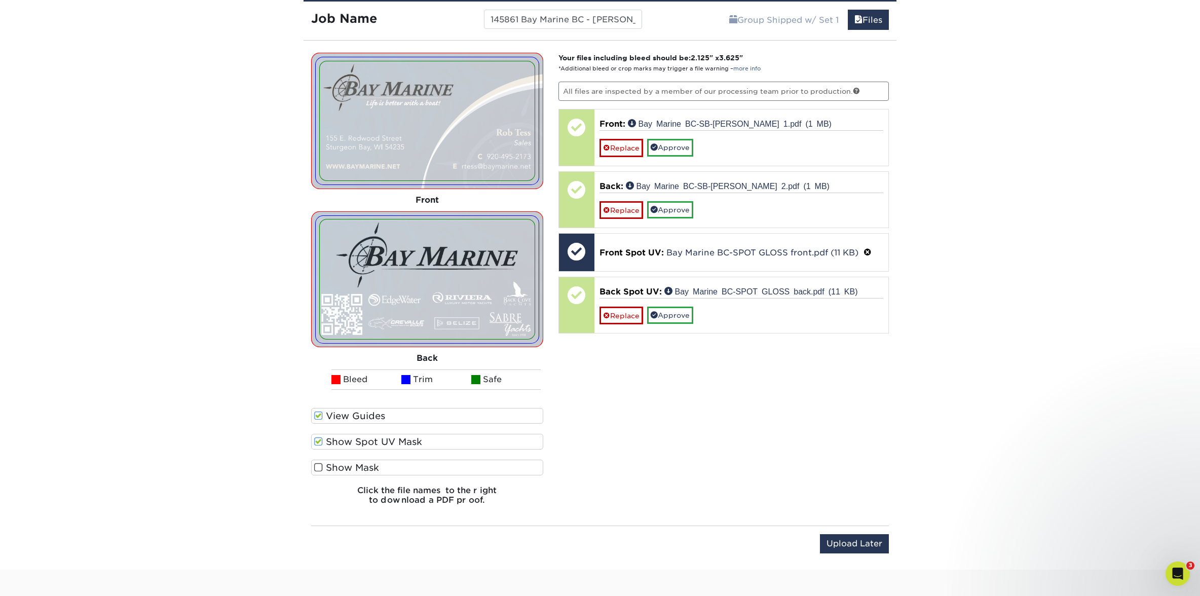
scroll to position [781, 0]
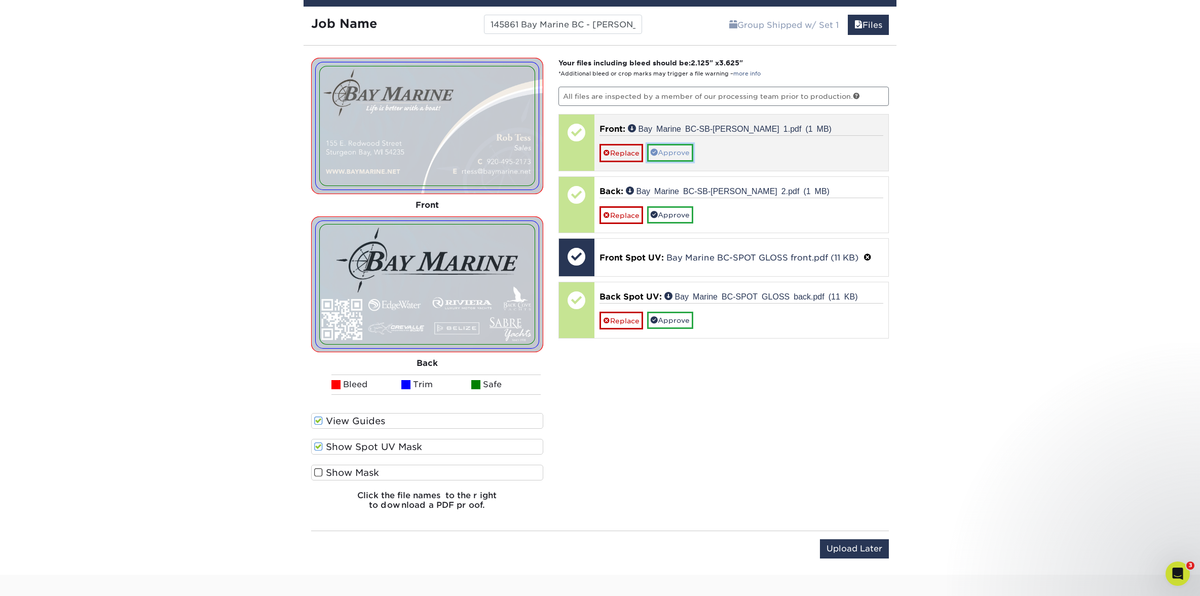
click at [675, 150] on link "Approve" at bounding box center [670, 152] width 46 height 17
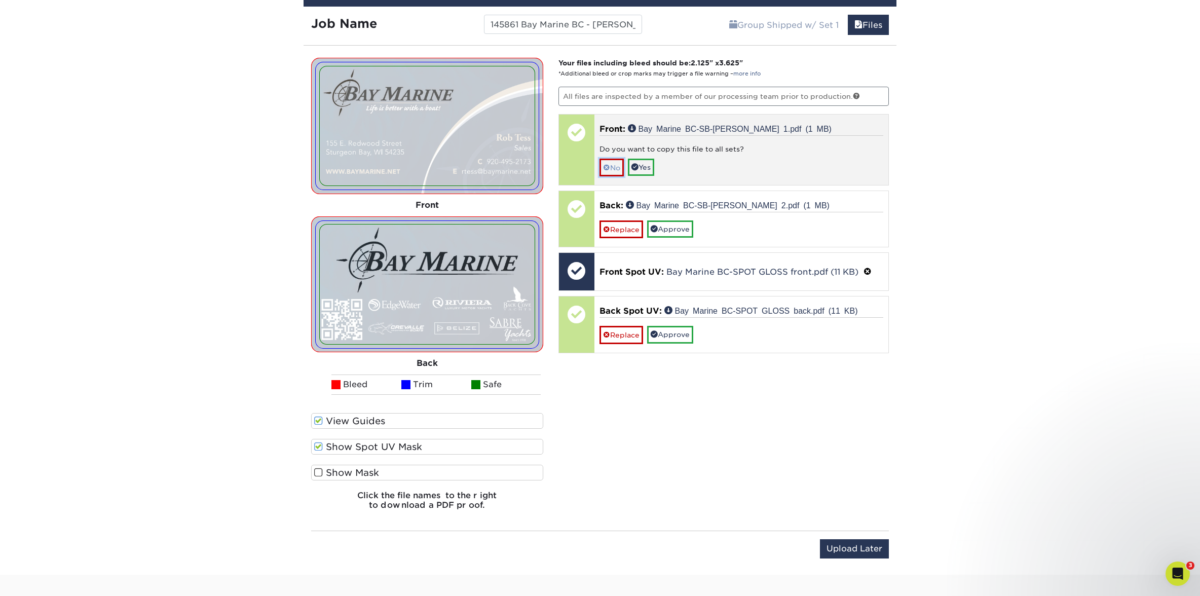
click at [618, 164] on link "No" at bounding box center [612, 168] width 24 height 18
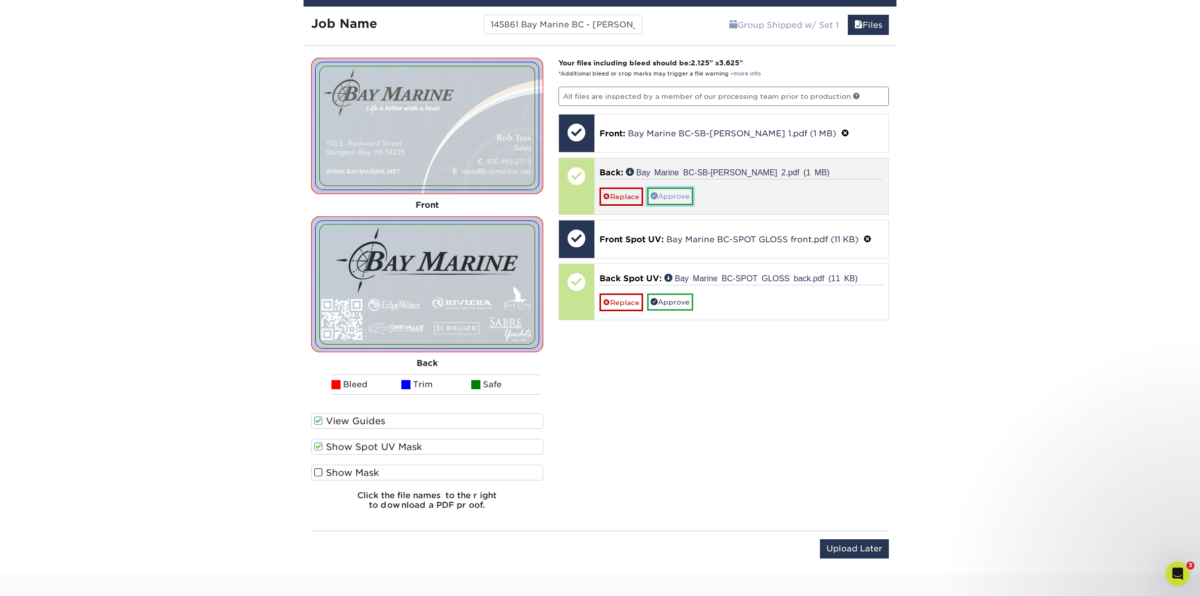
click at [664, 192] on link "Approve" at bounding box center [670, 196] width 46 height 17
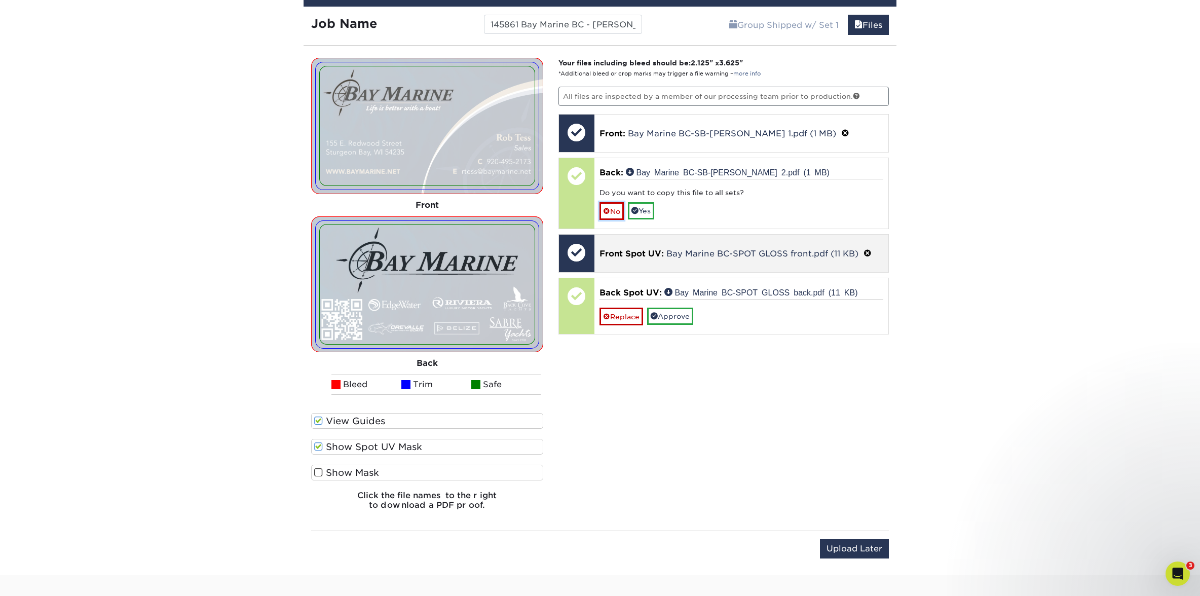
click at [605, 211] on span at bounding box center [606, 211] width 7 height 8
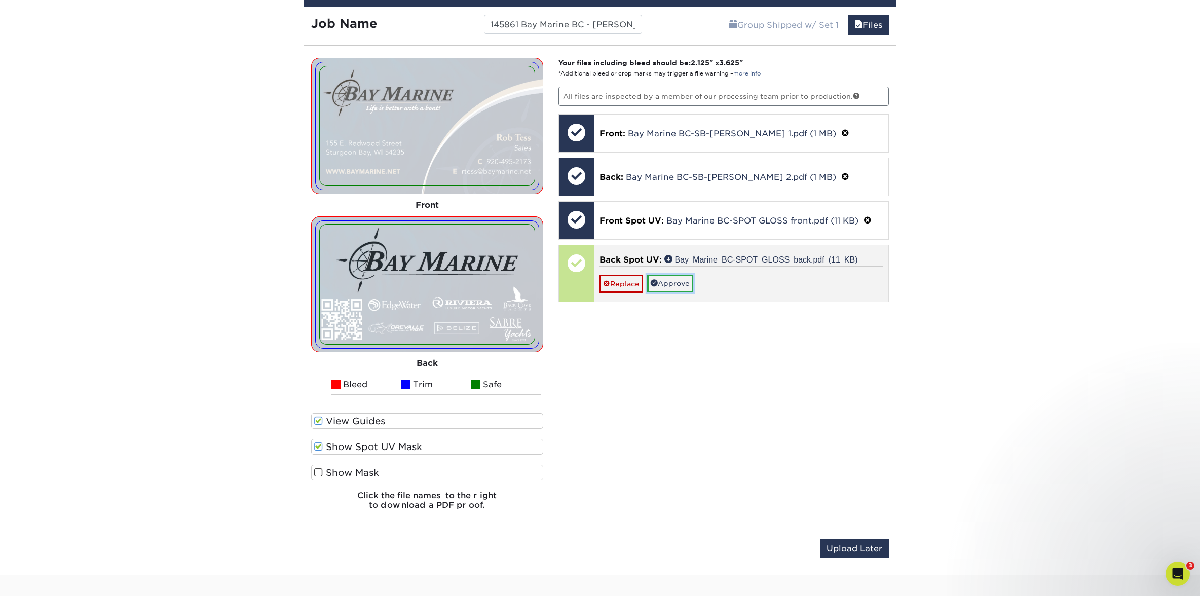
drag, startPoint x: 672, startPoint y: 283, endPoint x: 673, endPoint y: 289, distance: 6.1
click at [672, 283] on link "Approve" at bounding box center [670, 283] width 46 height 17
click at [618, 296] on link "No" at bounding box center [612, 298] width 24 height 18
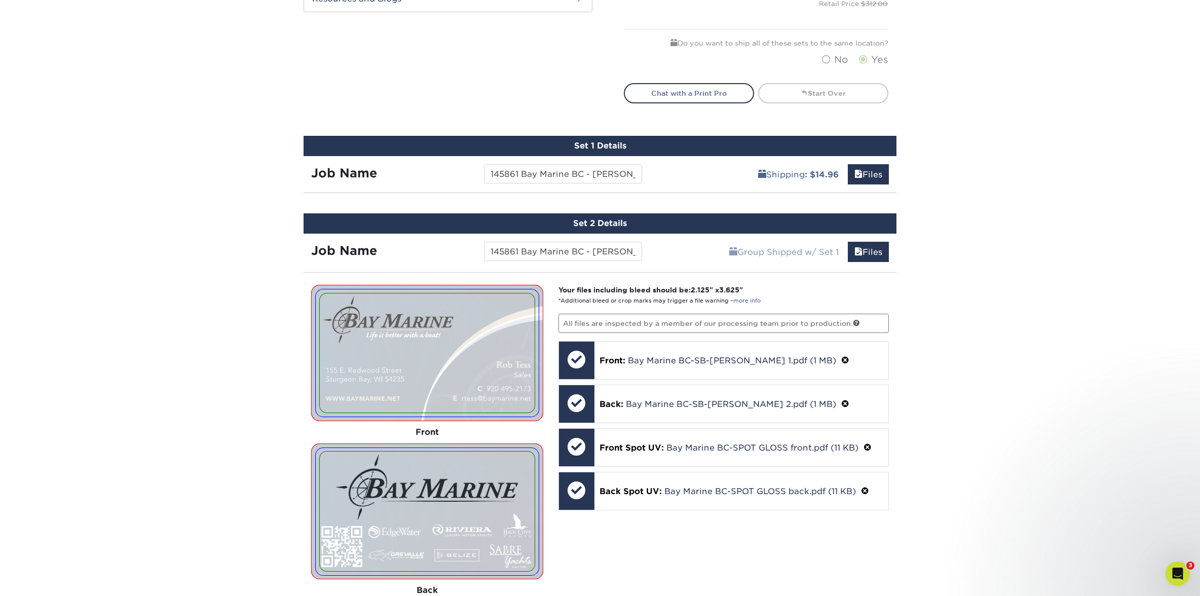
scroll to position [554, 0]
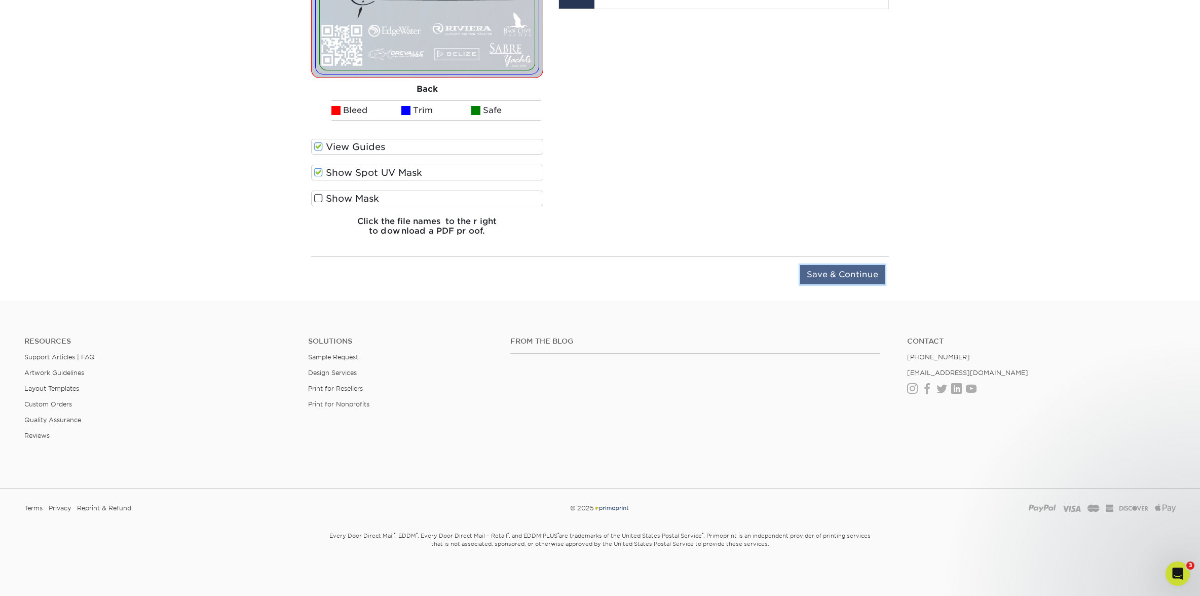
click at [871, 277] on input "Save & Continue" at bounding box center [842, 274] width 85 height 19
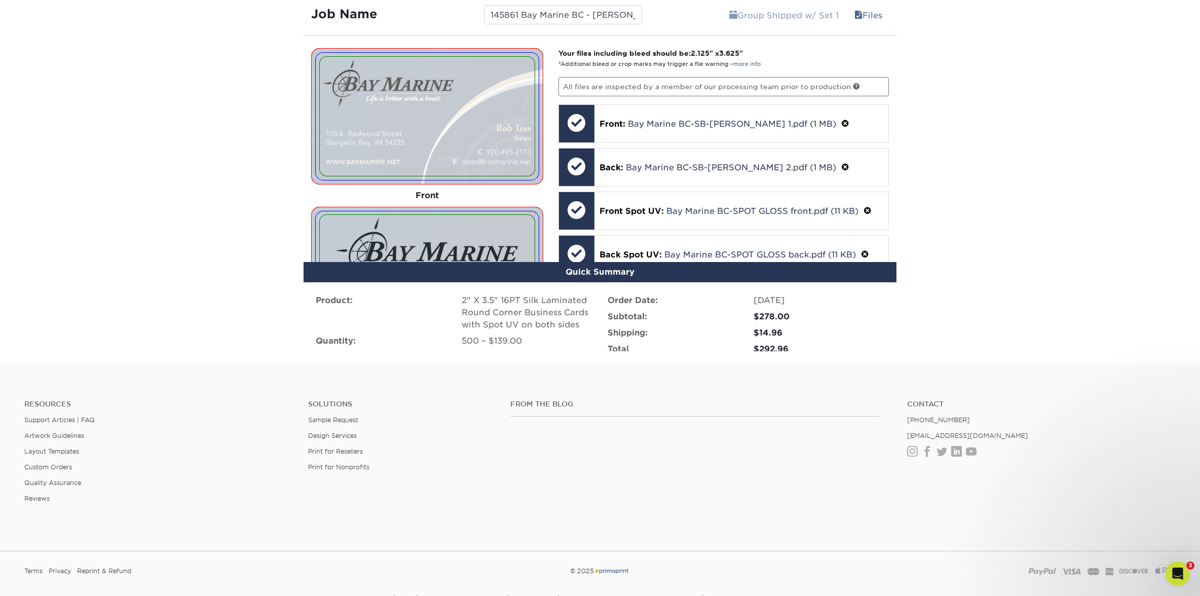
scroll to position [712, 0]
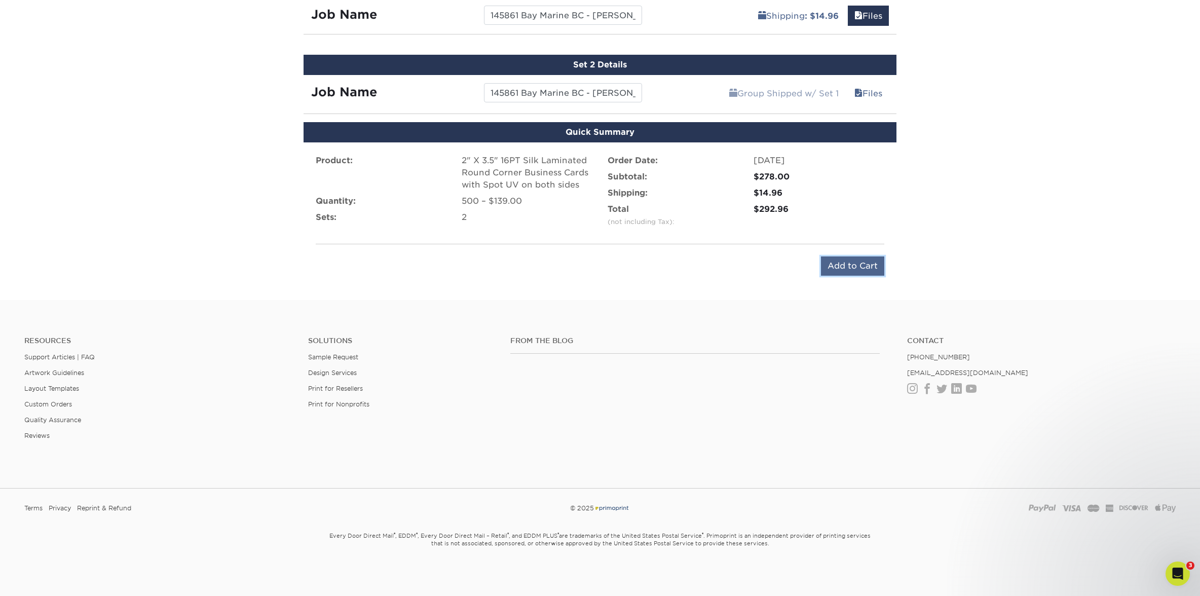
click at [856, 266] on input "Add to Cart" at bounding box center [852, 265] width 63 height 19
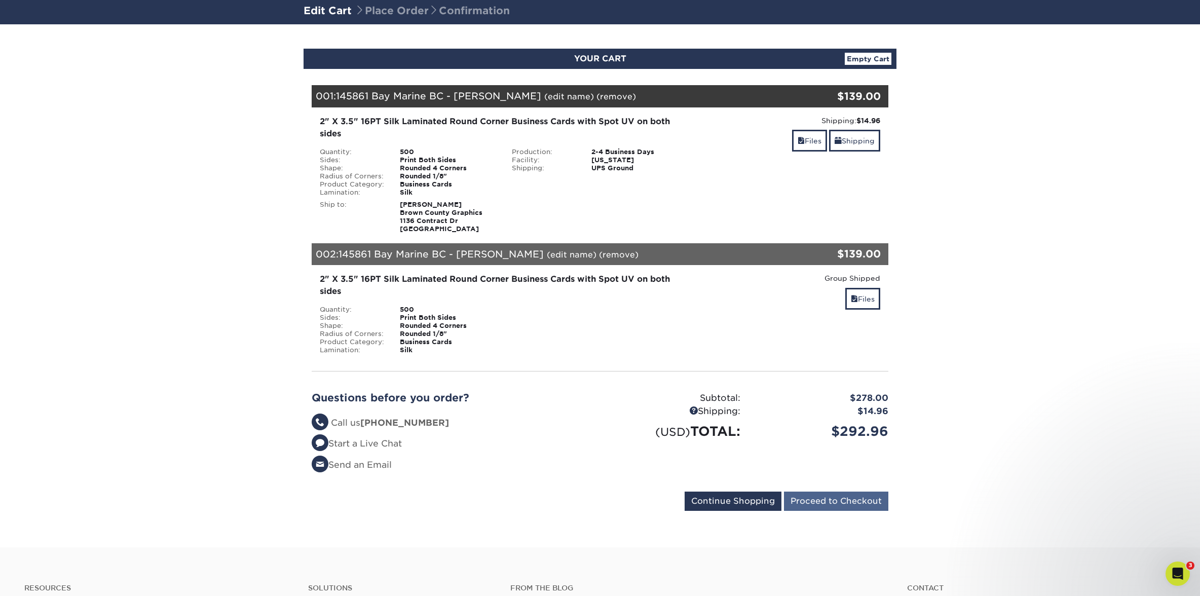
scroll to position [70, 0]
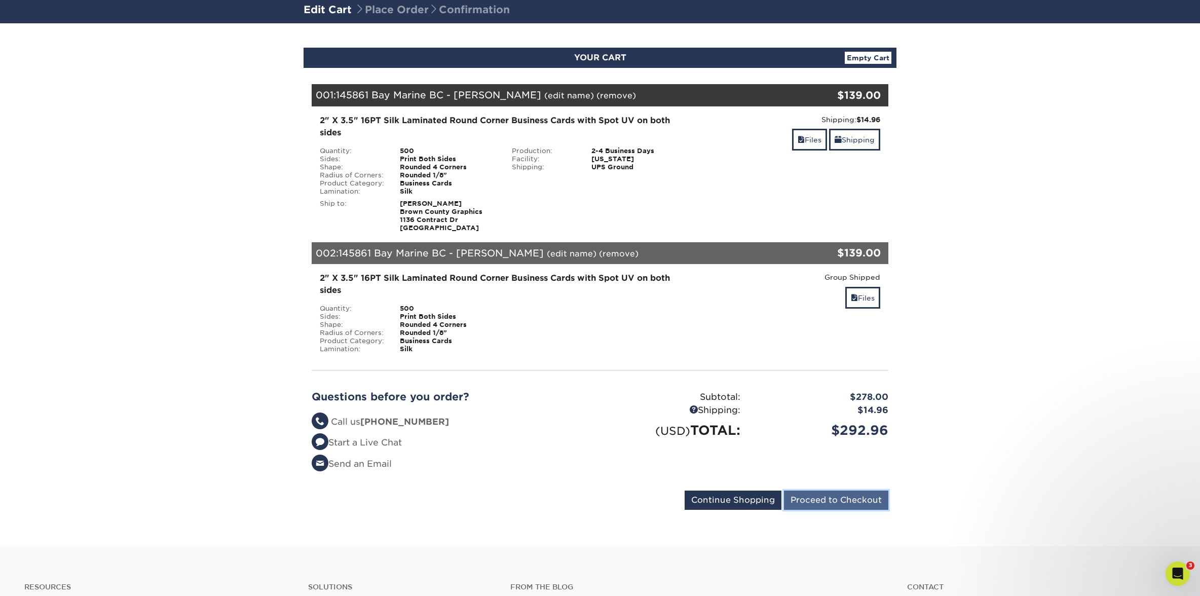
click at [872, 506] on input "Proceed to Checkout" at bounding box center [836, 500] width 104 height 19
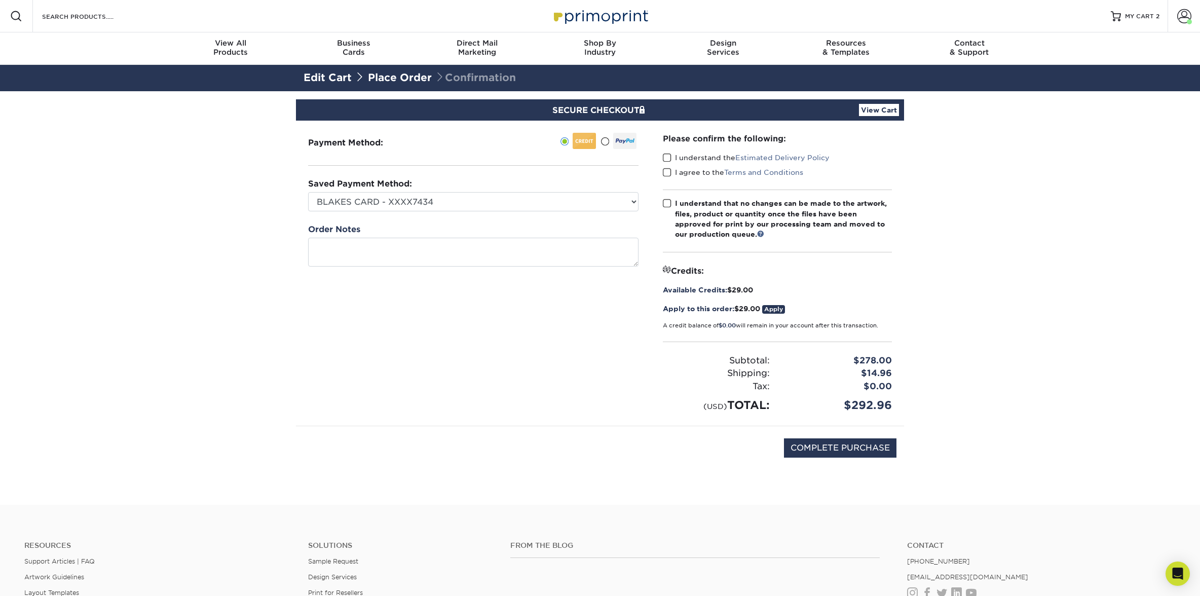
drag, startPoint x: 670, startPoint y: 153, endPoint x: 671, endPoint y: 167, distance: 14.2
click at [670, 153] on span at bounding box center [667, 158] width 9 height 10
click at [0, 0] on input "I understand the Estimated Delivery Policy" at bounding box center [0, 0] width 0 height 0
click at [671, 174] on span at bounding box center [667, 173] width 9 height 10
click at [0, 0] on input "I agree to the Terms and Conditions" at bounding box center [0, 0] width 0 height 0
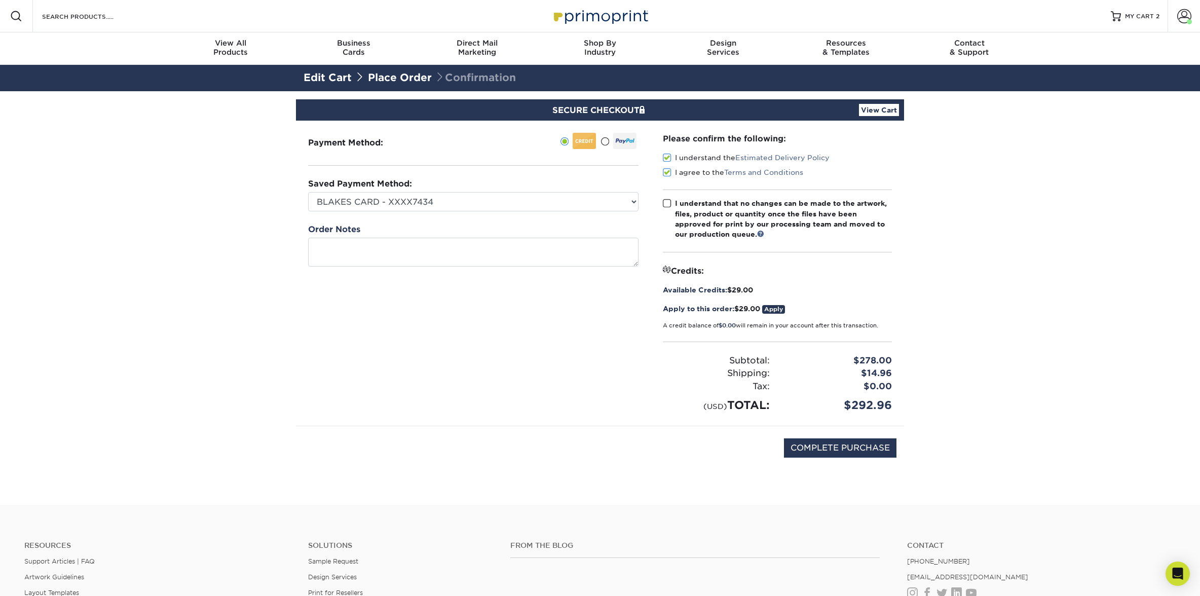
click at [672, 201] on label "I understand that no changes can be made to the artwork, files, product or quan…" at bounding box center [777, 219] width 229 height 42
click at [0, 0] on input "I understand that no changes can be made to the artwork, files, product or quan…" at bounding box center [0, 0] width 0 height 0
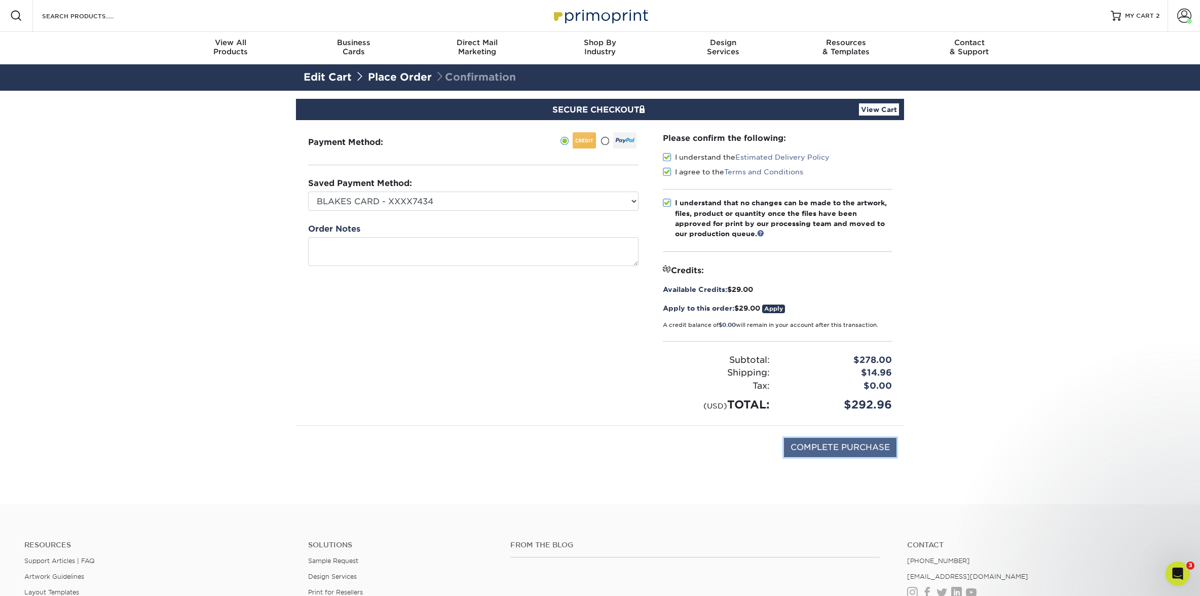
click at [880, 443] on input "COMPLETE PURCHASE" at bounding box center [840, 447] width 113 height 19
type input "PROCESSING, PLEASE WAIT..."
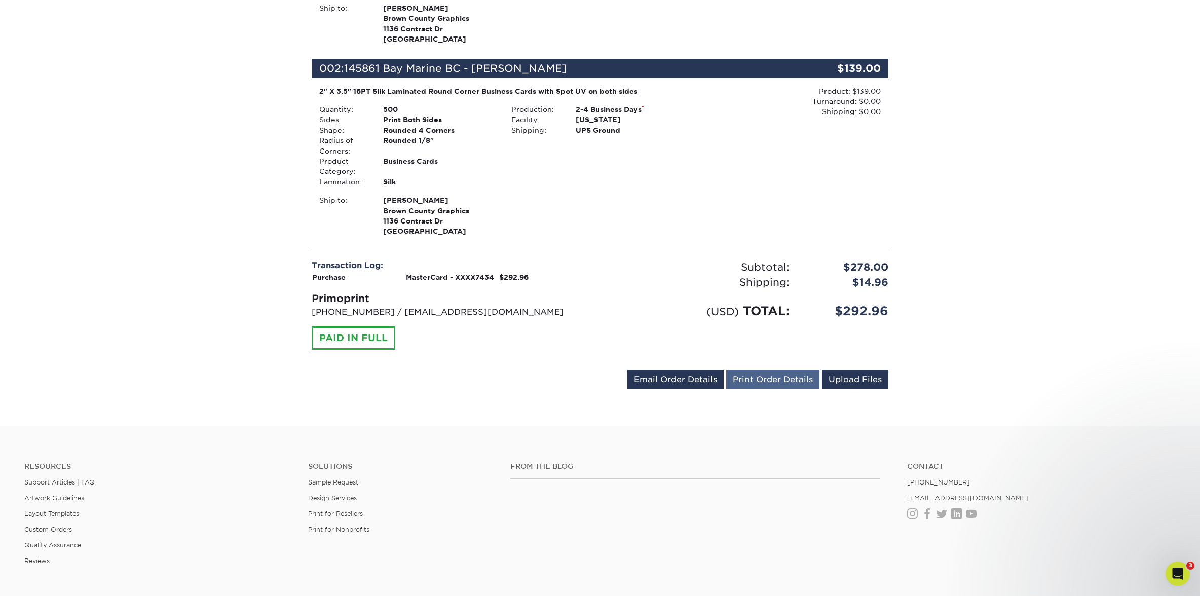
scroll to position [449, 0]
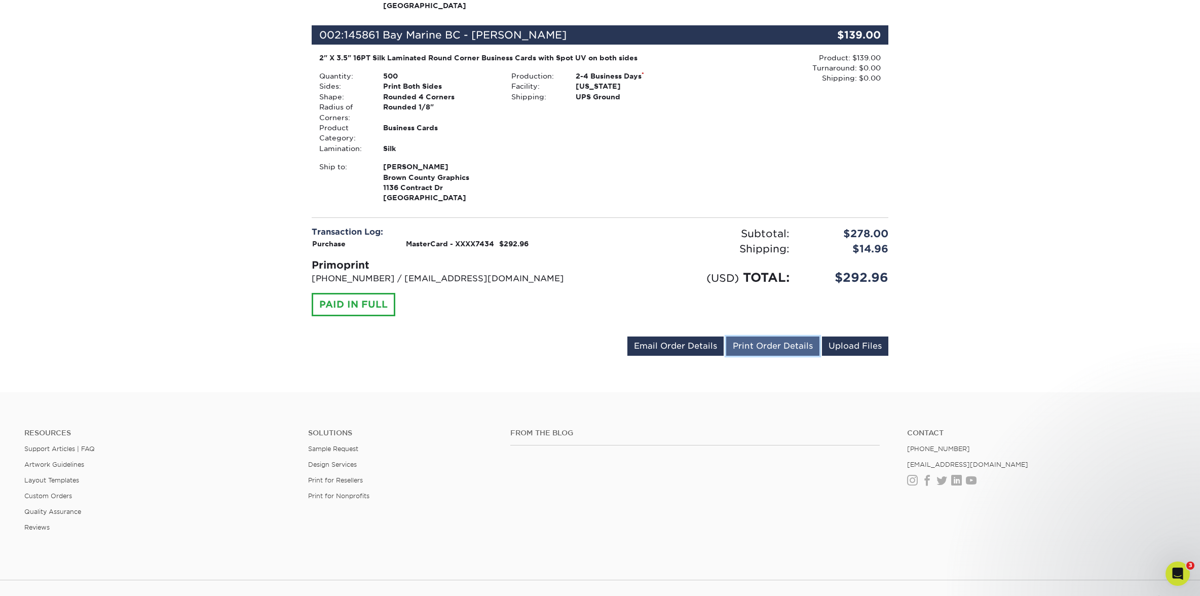
click at [803, 344] on link "Print Order Details" at bounding box center [772, 346] width 93 height 19
